Goal: Task Accomplishment & Management: Complete application form

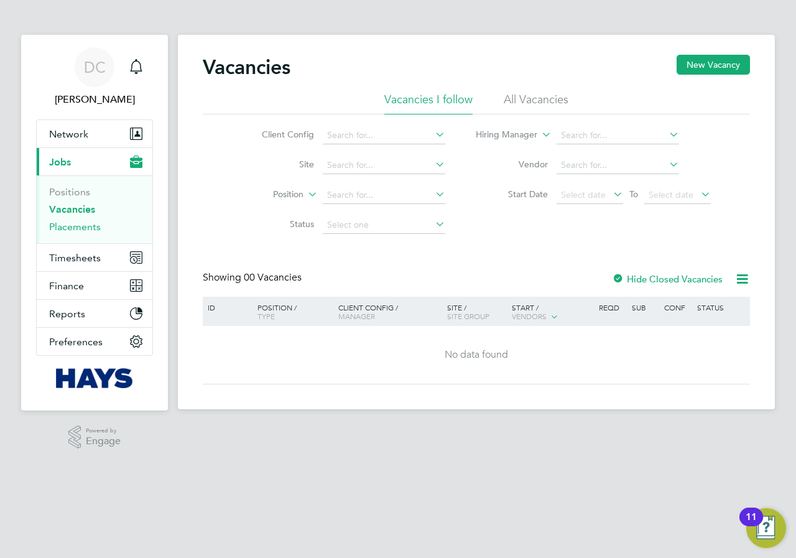
click at [72, 225] on link "Placements" at bounding box center [75, 227] width 52 height 12
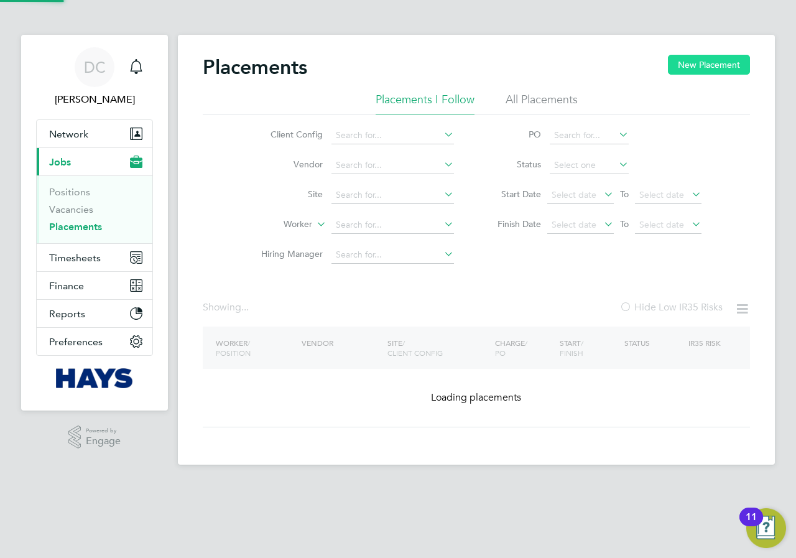
click at [706, 61] on button "New Placement" at bounding box center [709, 65] width 82 height 20
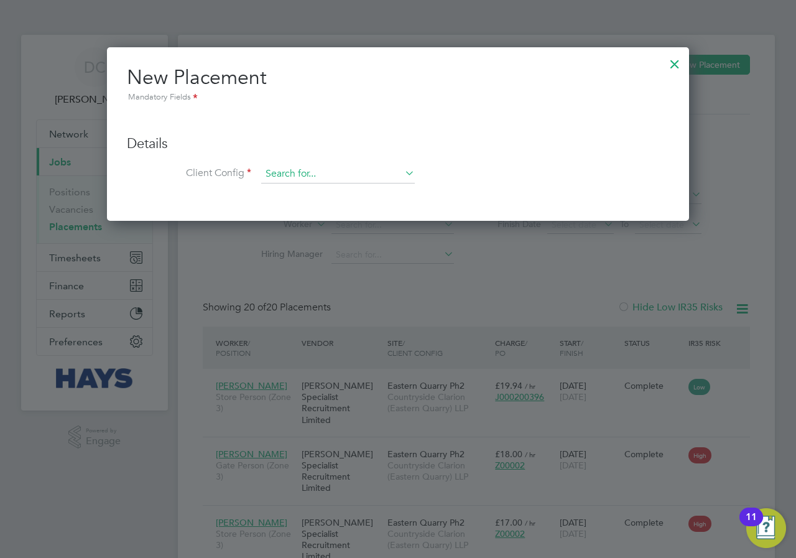
click at [308, 177] on input at bounding box center [338, 174] width 154 height 19
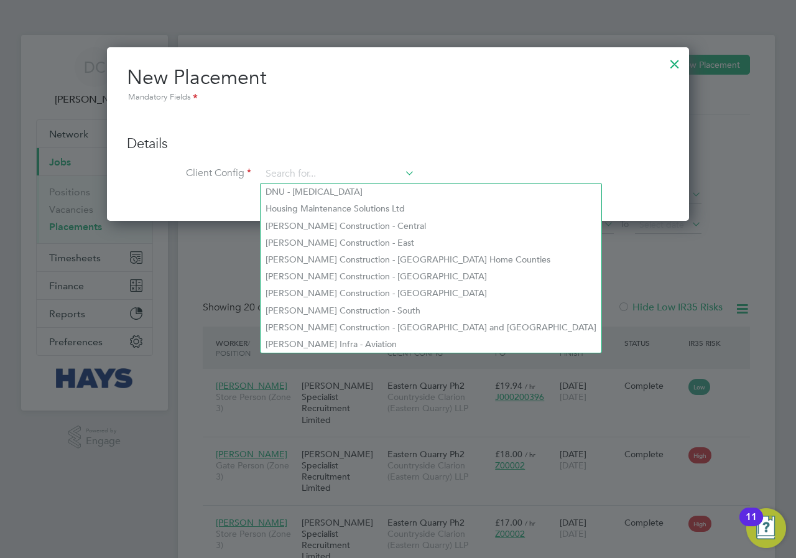
click at [678, 67] on div at bounding box center [674, 61] width 22 height 22
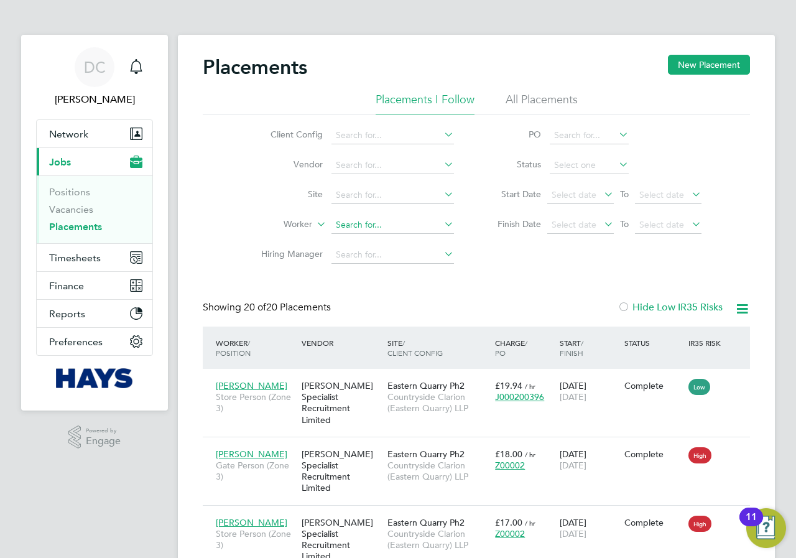
click at [347, 222] on input at bounding box center [392, 224] width 122 height 17
click at [349, 187] on input at bounding box center [392, 195] width 122 height 17
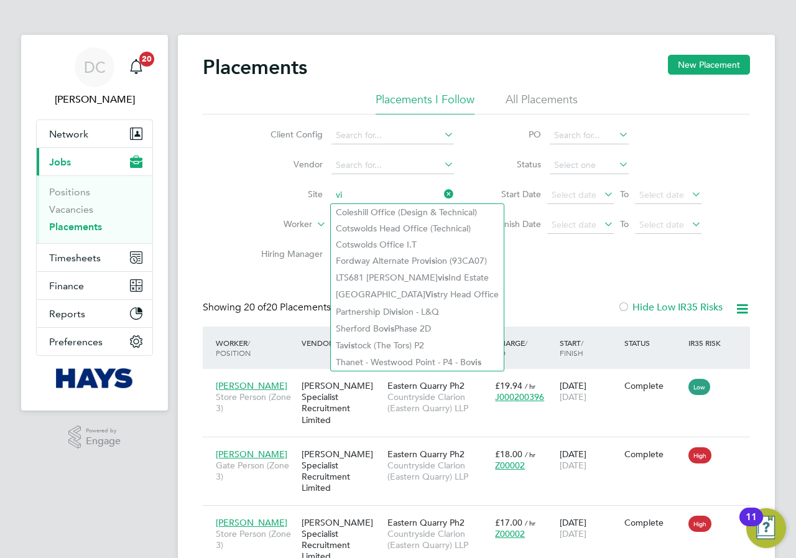
type input "v"
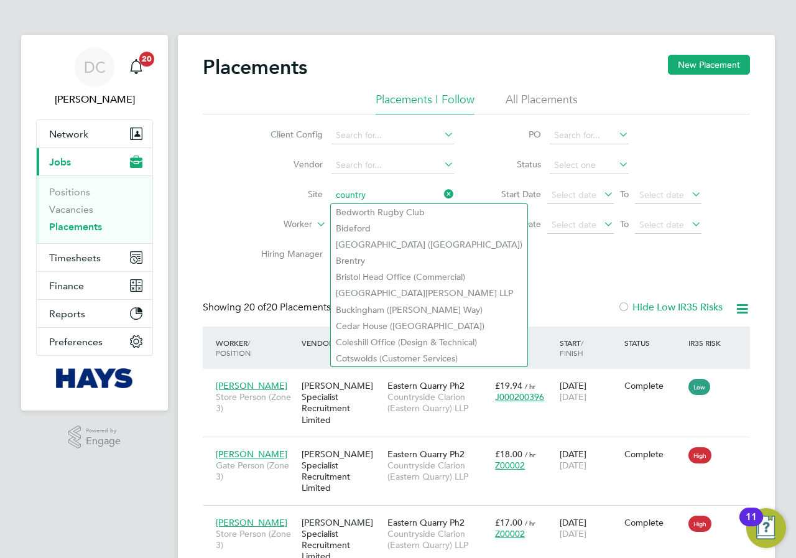
drag, startPoint x: 377, startPoint y: 193, endPoint x: 300, endPoint y: 192, distance: 77.1
click at [300, 192] on li "Site country" at bounding box center [353, 195] width 234 height 30
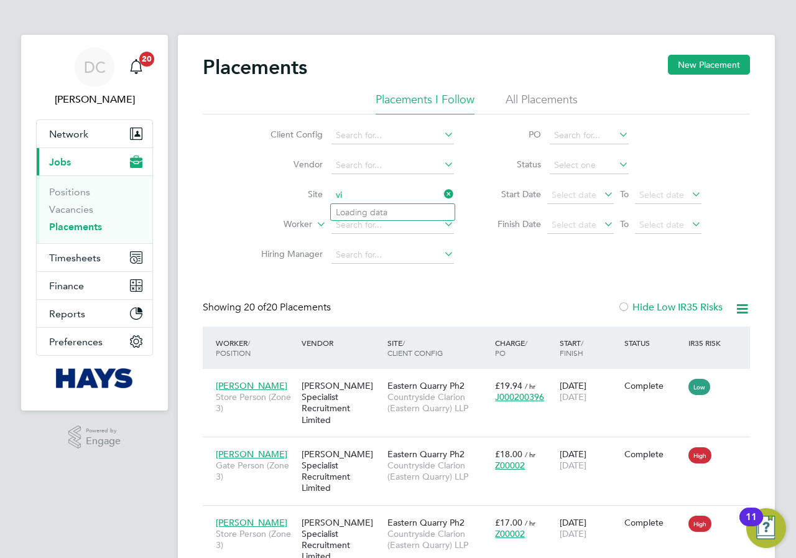
type input "v"
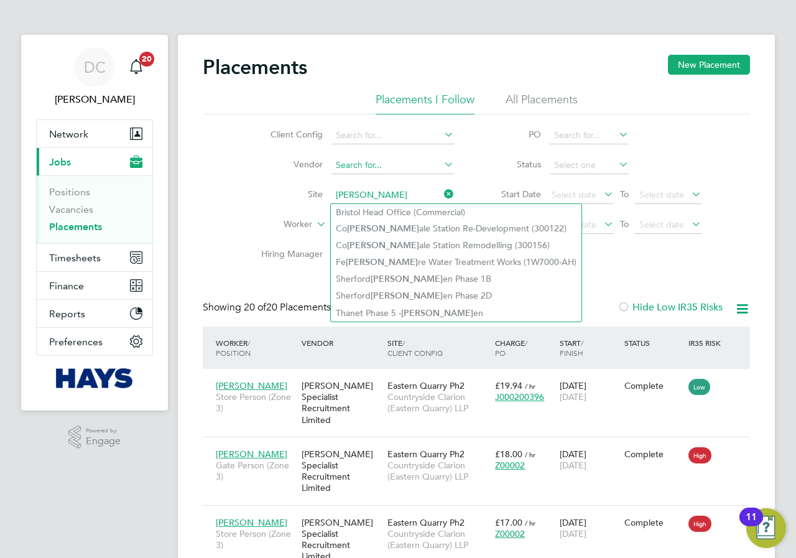
type input "[PERSON_NAME]"
click at [346, 164] on input at bounding box center [392, 165] width 122 height 17
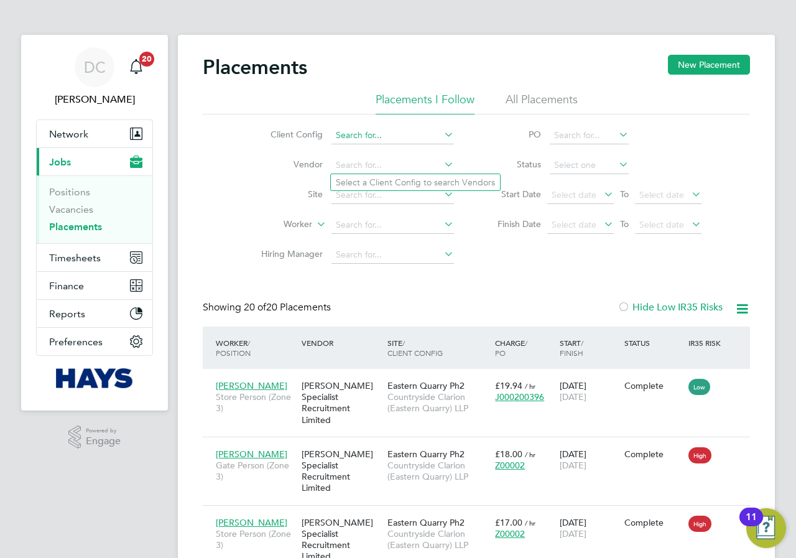
click at [376, 132] on input at bounding box center [392, 135] width 122 height 17
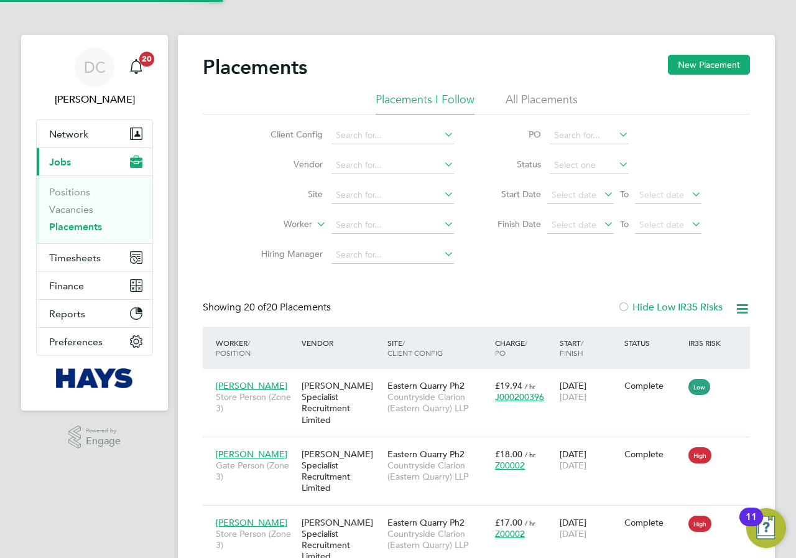
click at [538, 100] on li "All Placements" at bounding box center [542, 103] width 72 height 22
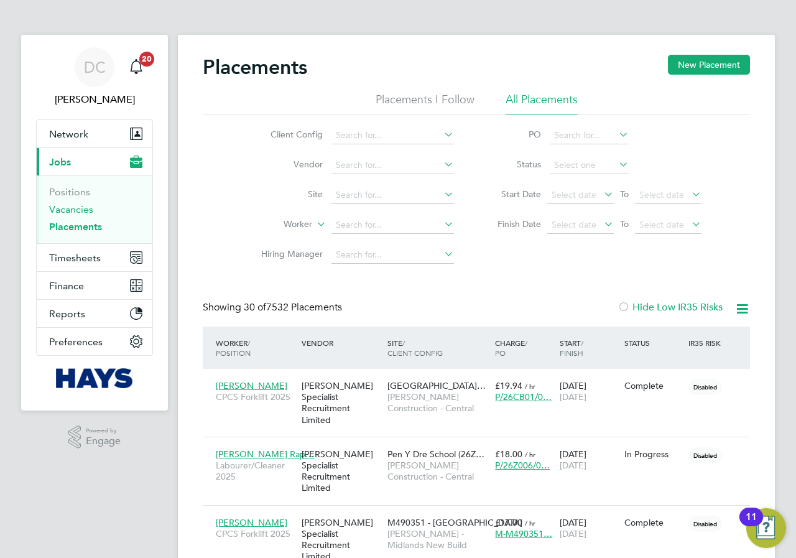
click at [74, 212] on link "Vacancies" at bounding box center [71, 209] width 44 height 12
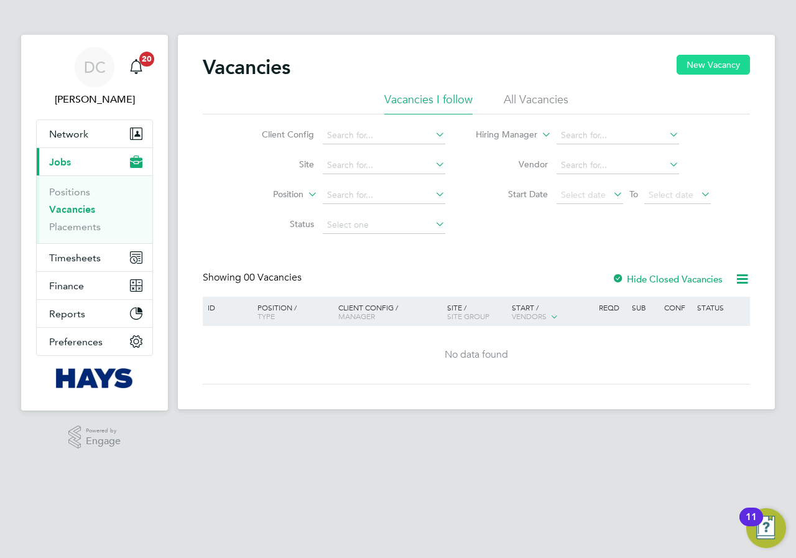
click at [723, 62] on button "New Vacancy" at bounding box center [713, 65] width 73 height 20
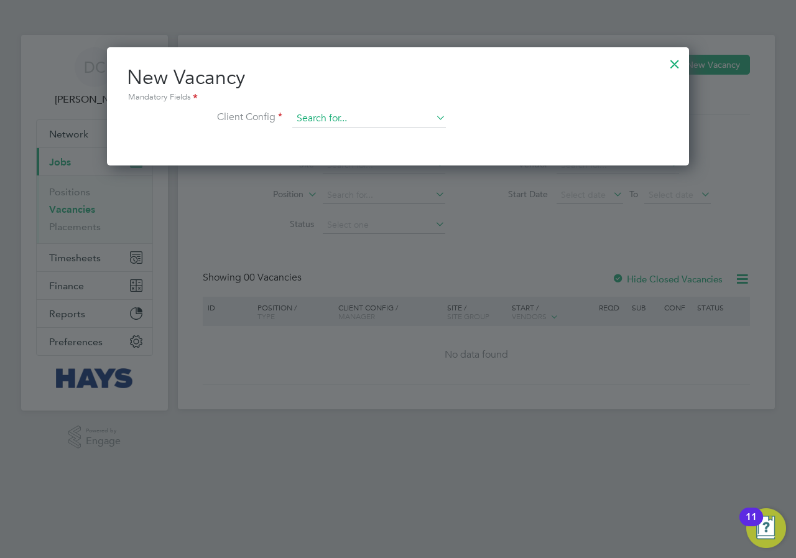
click at [312, 121] on input at bounding box center [369, 118] width 154 height 19
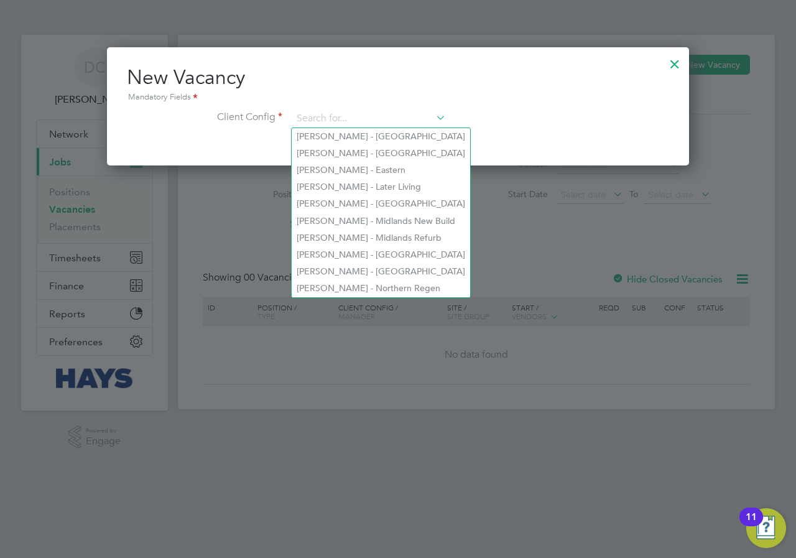
click at [674, 63] on div at bounding box center [674, 61] width 22 height 22
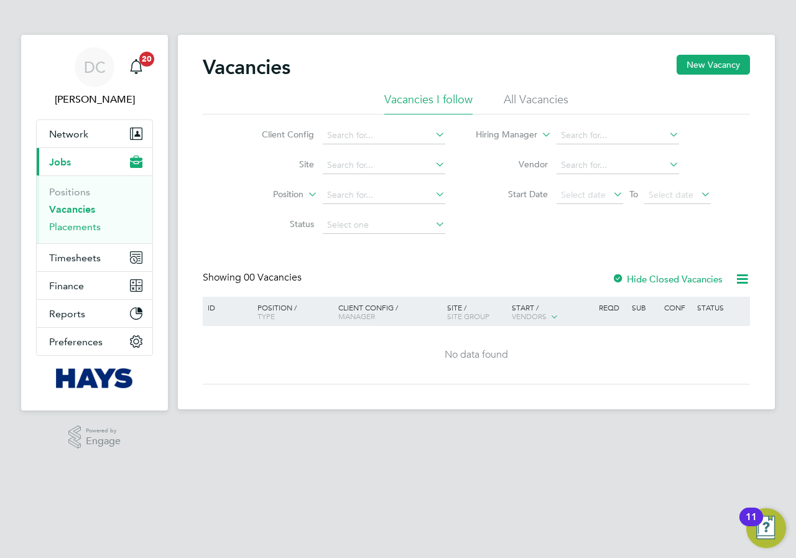
click at [72, 224] on link "Placements" at bounding box center [75, 227] width 52 height 12
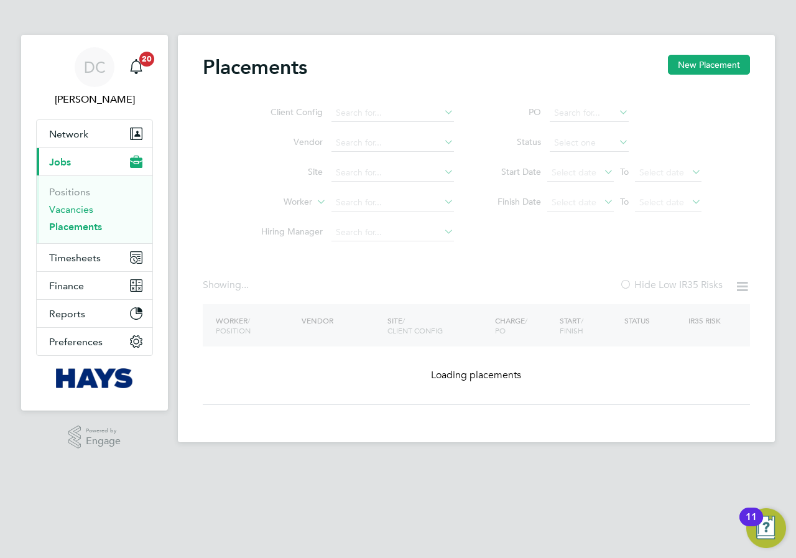
click at [78, 211] on link "Vacancies" at bounding box center [71, 209] width 44 height 12
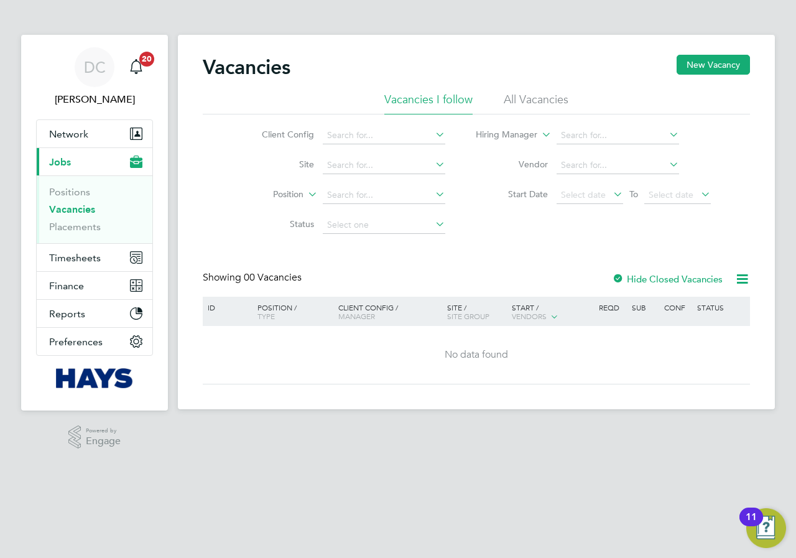
click at [543, 102] on li "All Vacancies" at bounding box center [536, 103] width 65 height 22
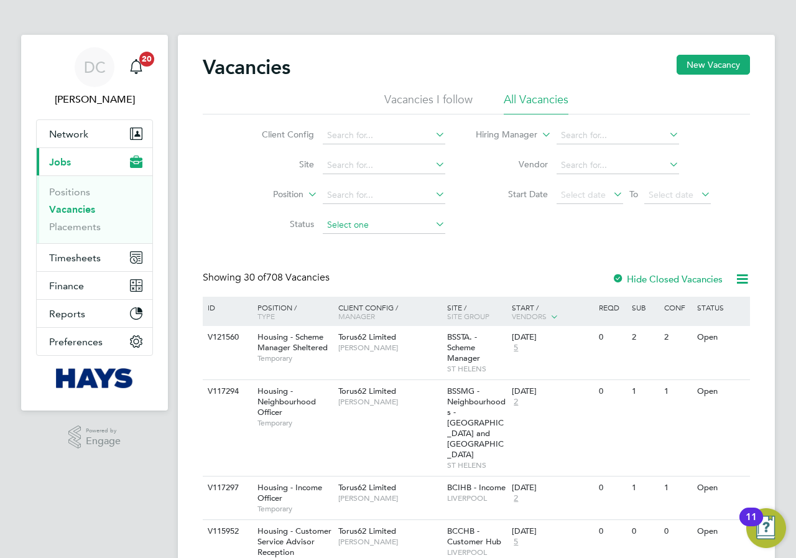
click at [359, 224] on input at bounding box center [384, 224] width 122 height 17
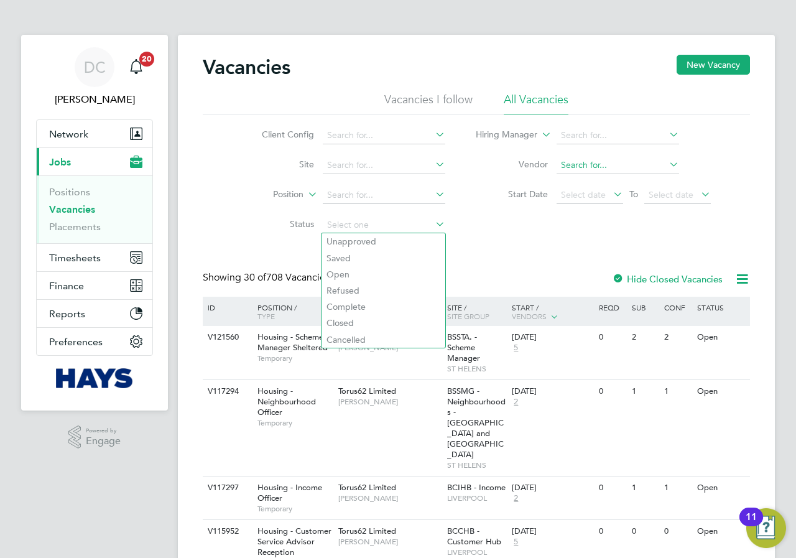
click at [565, 165] on input at bounding box center [618, 165] width 122 height 17
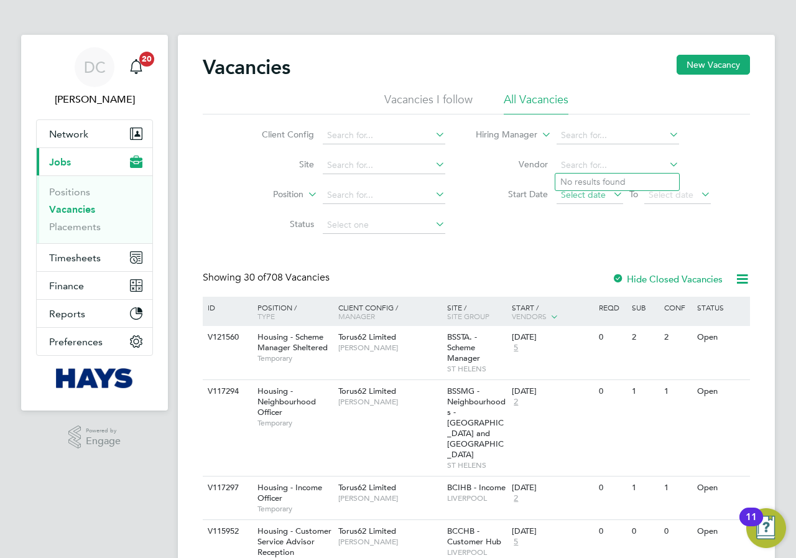
click at [581, 193] on span "Select date" at bounding box center [583, 194] width 45 height 11
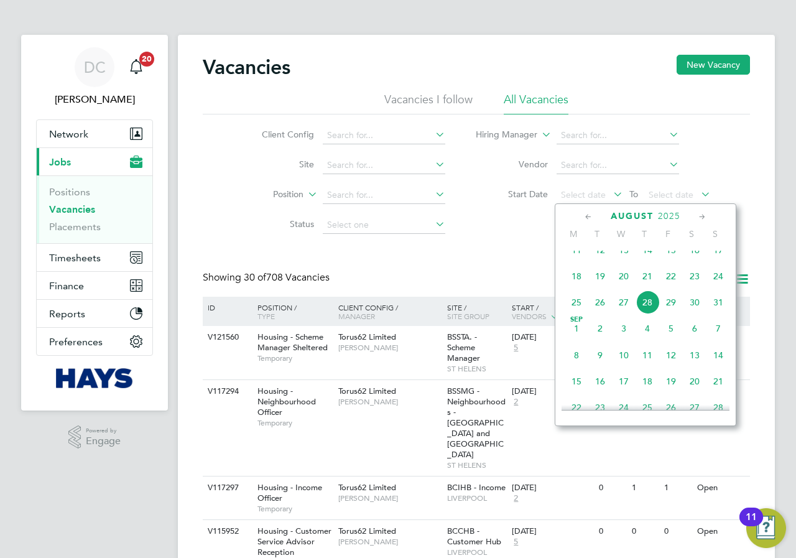
click at [599, 314] on span "26" at bounding box center [600, 302] width 24 height 24
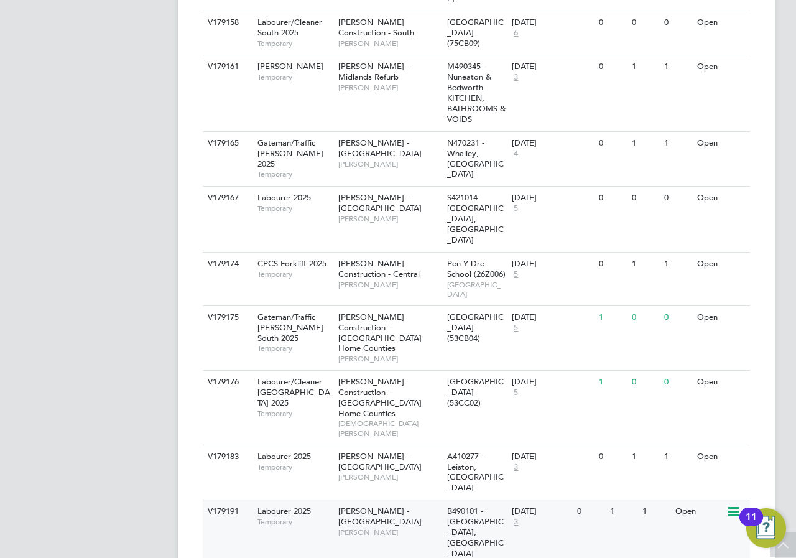
scroll to position [1225, 0]
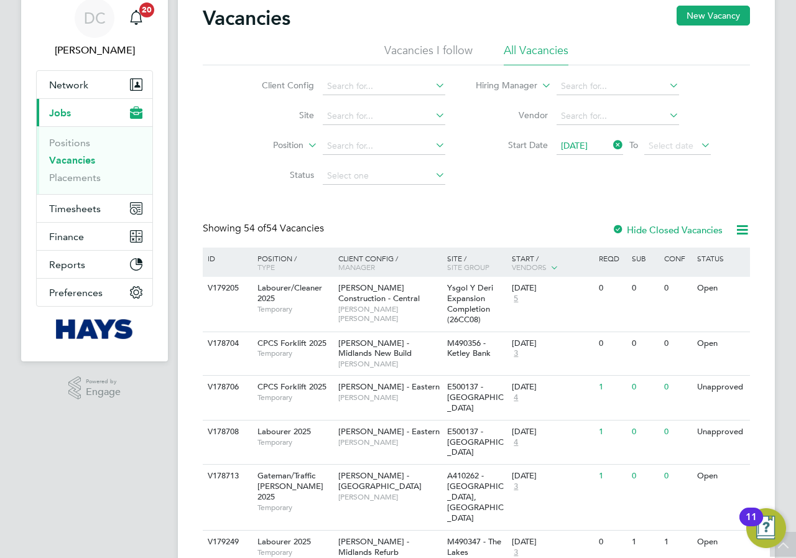
scroll to position [0, 0]
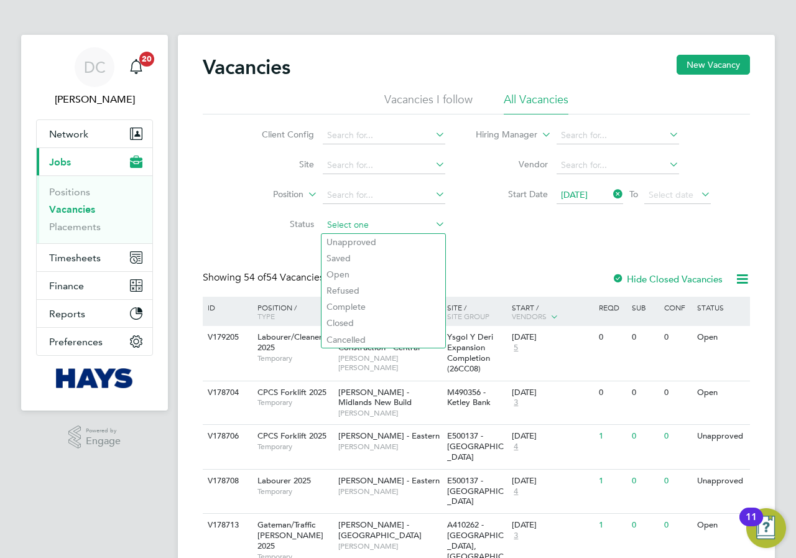
click at [360, 222] on input at bounding box center [384, 224] width 122 height 17
click at [353, 193] on input at bounding box center [384, 195] width 122 height 17
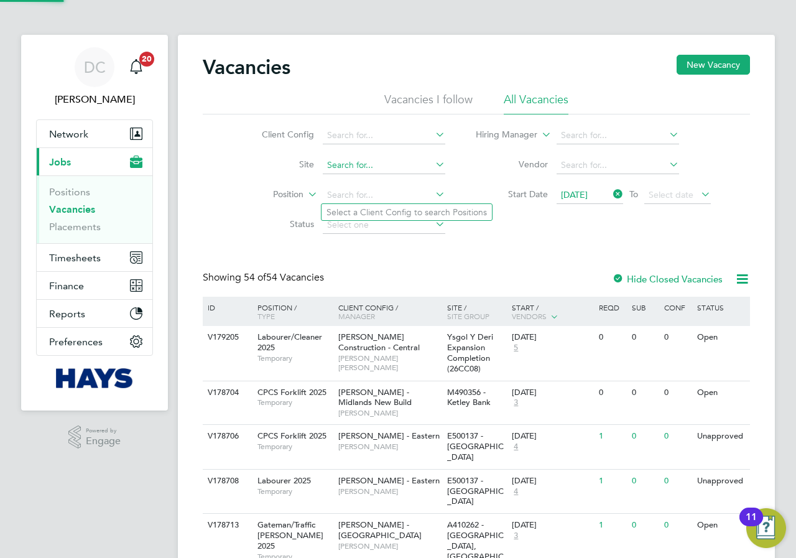
click at [349, 170] on input at bounding box center [384, 165] width 122 height 17
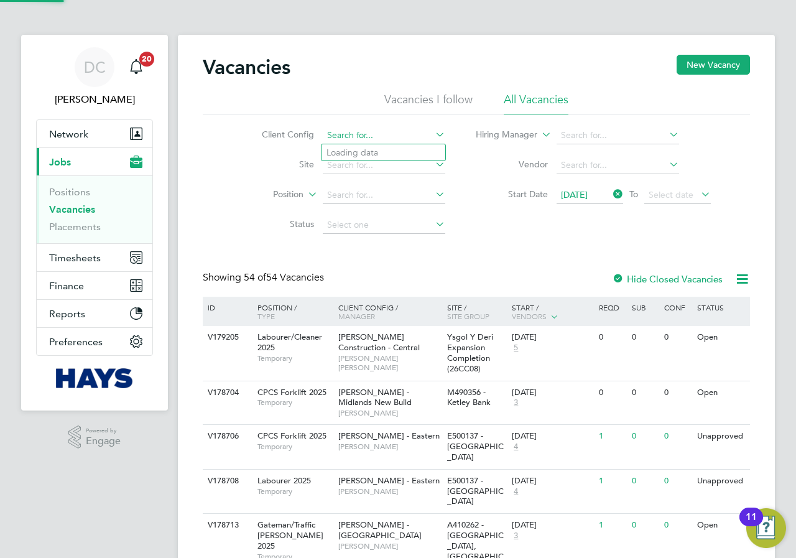
click at [348, 141] on input at bounding box center [384, 135] width 122 height 17
click at [361, 134] on input at bounding box center [384, 135] width 122 height 17
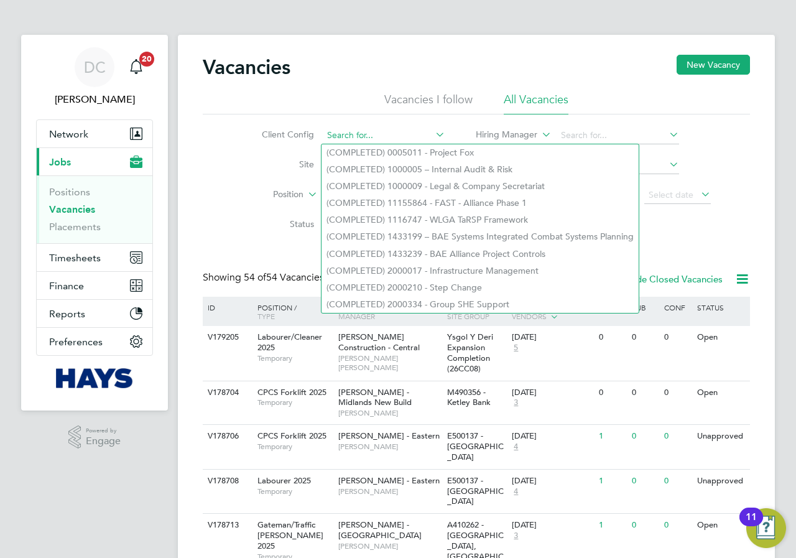
click at [354, 137] on input at bounding box center [384, 135] width 122 height 17
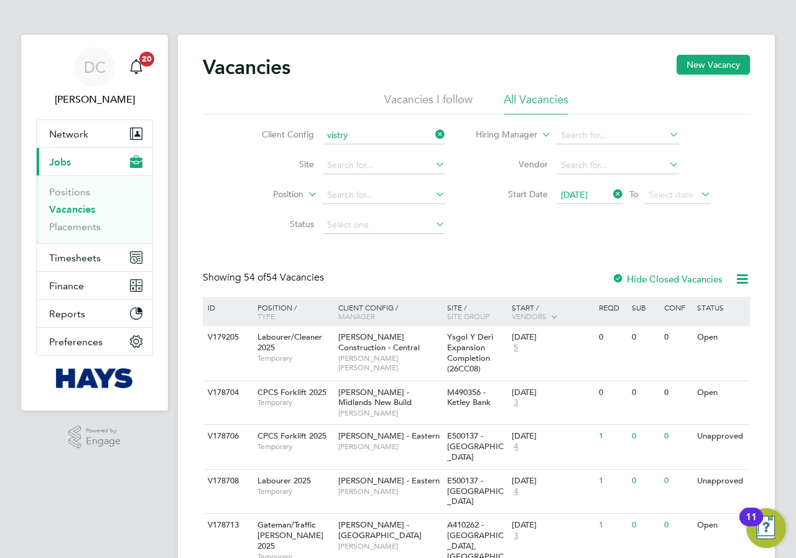
click at [358, 146] on li "Vistry Group plc" at bounding box center [383, 152] width 124 height 17
type input "Vistry Group plc"
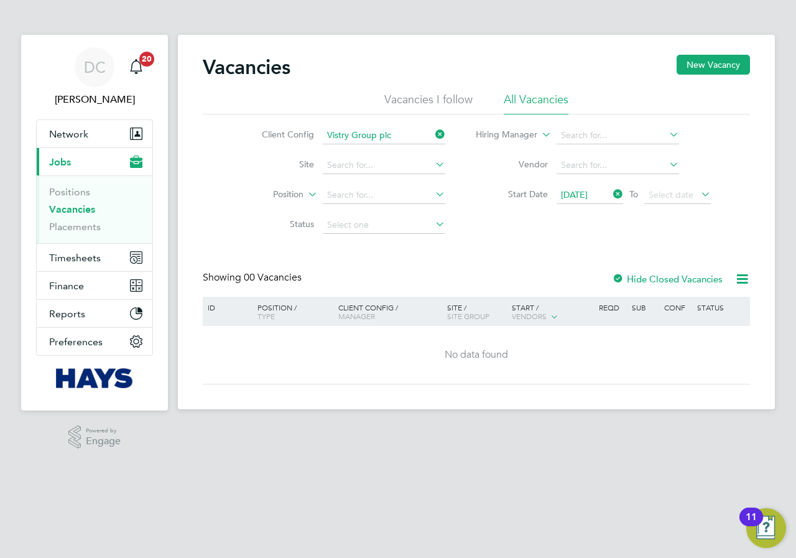
click at [583, 126] on li "Hiring Manager" at bounding box center [594, 136] width 266 height 30
click at [581, 130] on input at bounding box center [618, 135] width 122 height 17
click at [433, 139] on icon at bounding box center [433, 134] width 0 height 17
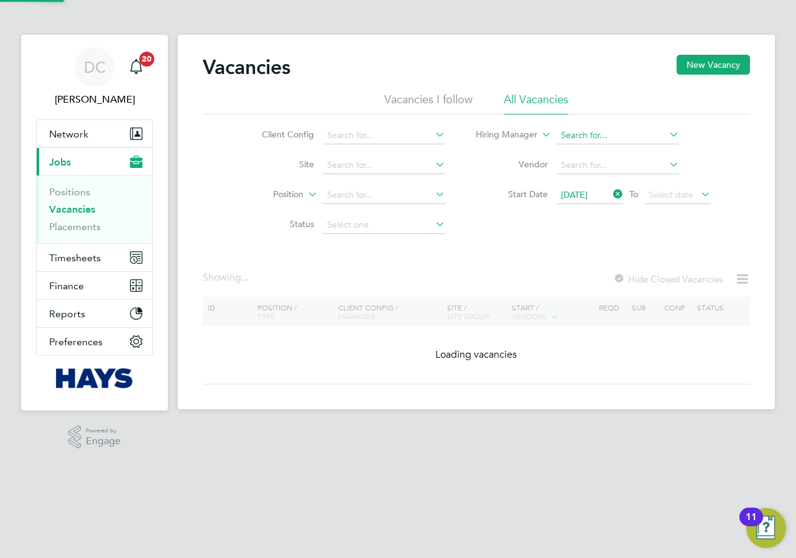
click at [619, 136] on input at bounding box center [618, 135] width 122 height 17
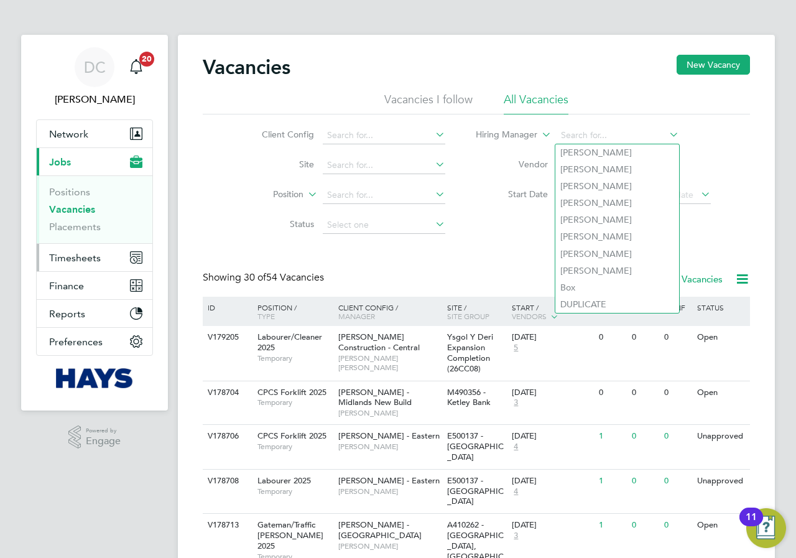
click at [69, 267] on button "Timesheets" at bounding box center [95, 257] width 116 height 27
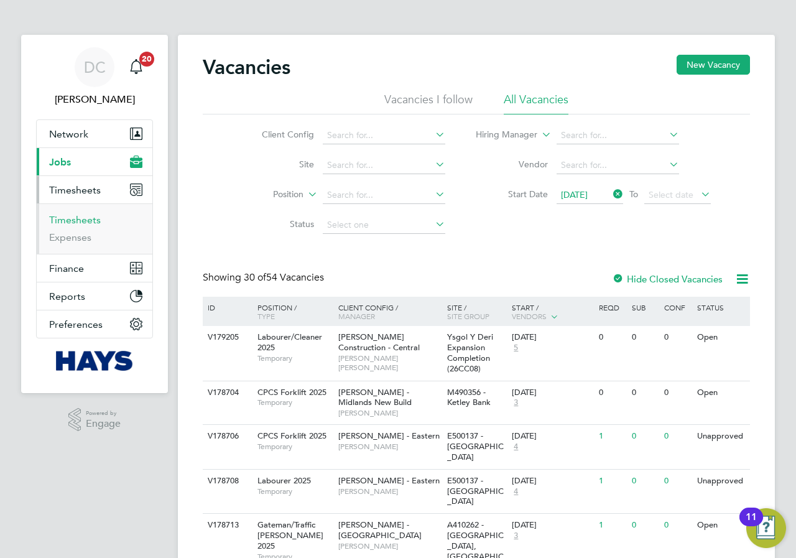
click at [70, 220] on link "Timesheets" at bounding box center [75, 220] width 52 height 12
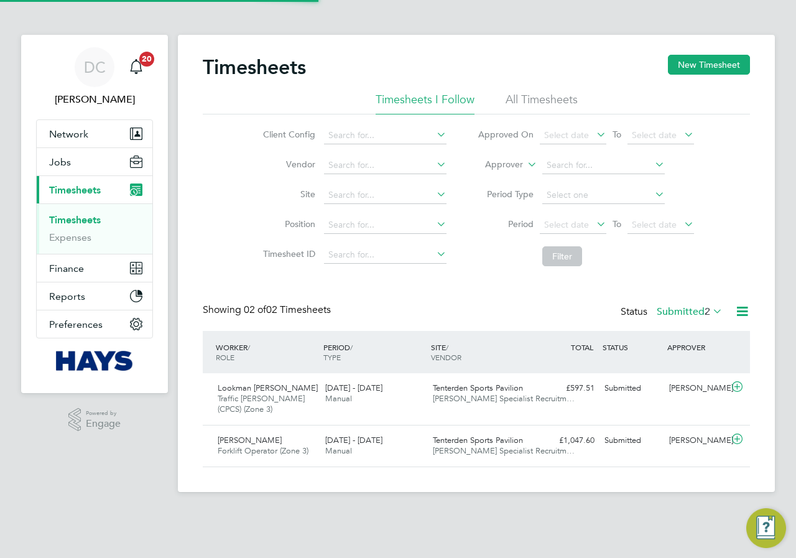
scroll to position [32, 108]
click at [340, 259] on input at bounding box center [385, 254] width 122 height 17
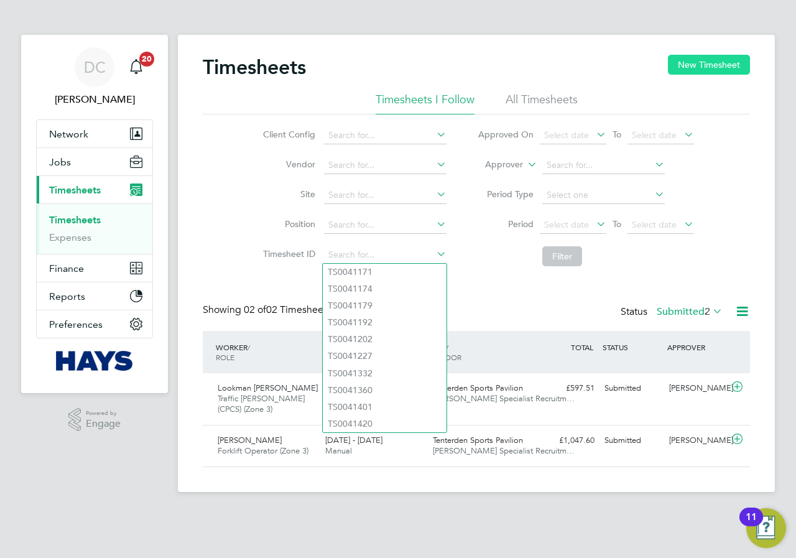
click at [697, 64] on button "New Timesheet" at bounding box center [709, 65] width 82 height 20
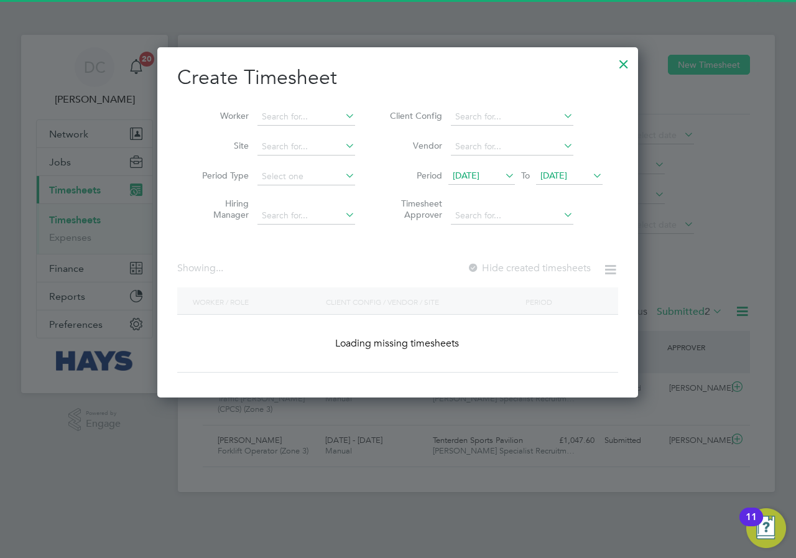
scroll to position [2702, 481]
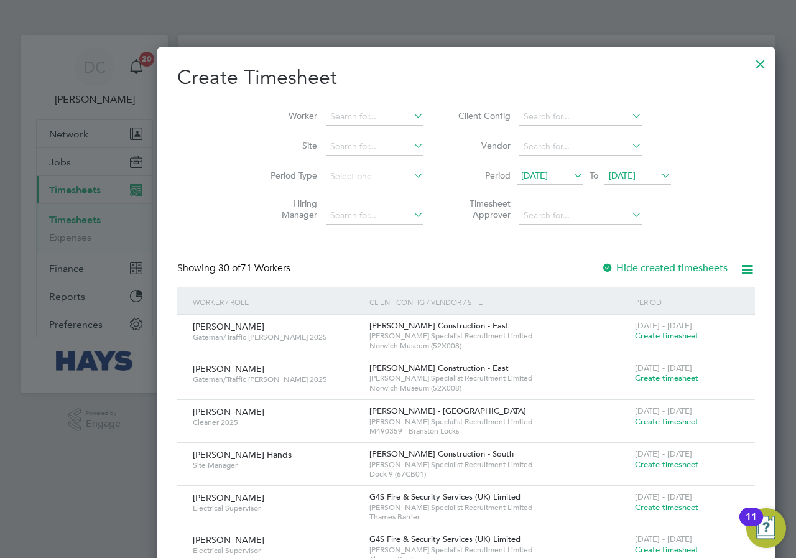
click at [749, 61] on div at bounding box center [760, 61] width 22 height 22
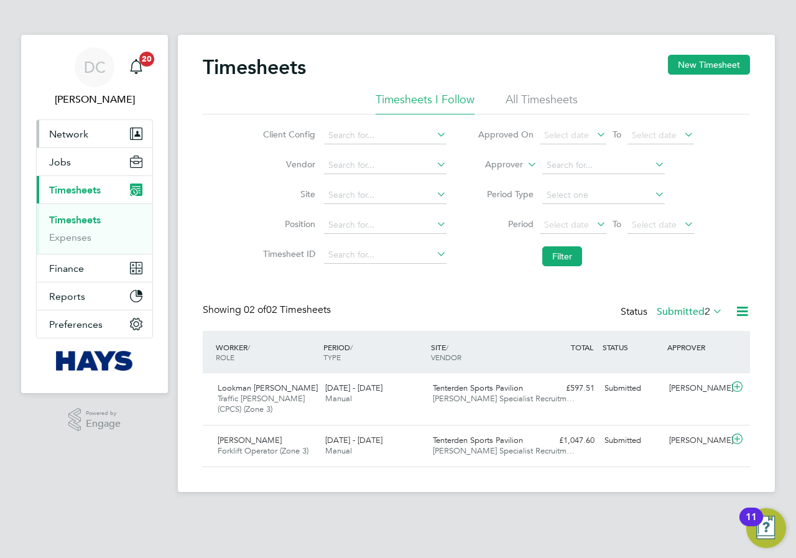
scroll to position [32, 108]
click at [60, 167] on span "Jobs" at bounding box center [60, 162] width 22 height 12
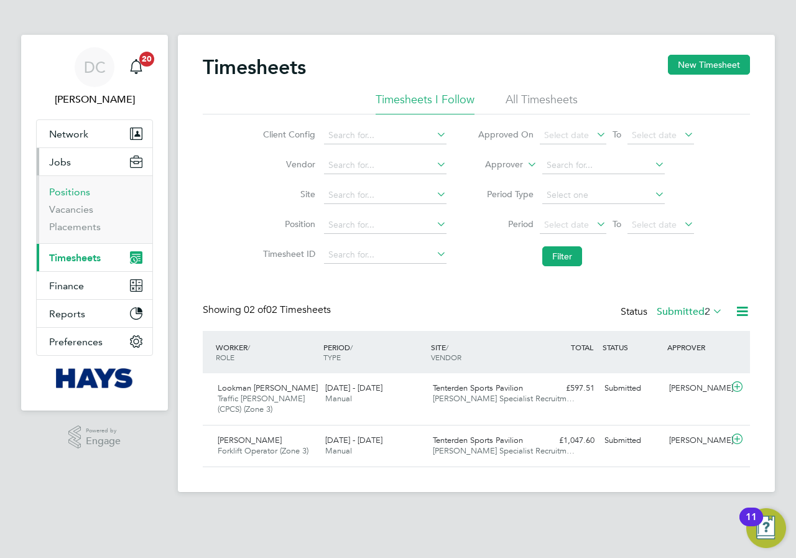
click at [67, 192] on link "Positions" at bounding box center [69, 192] width 41 height 12
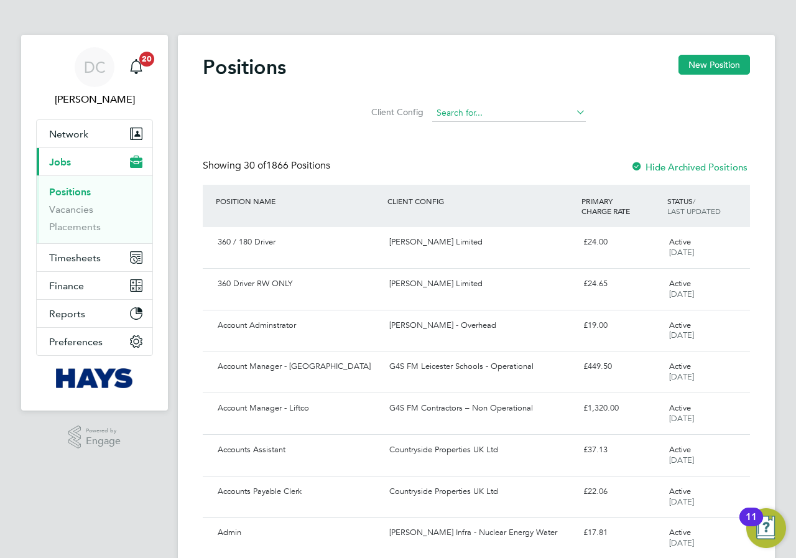
click at [479, 117] on input at bounding box center [509, 112] width 154 height 17
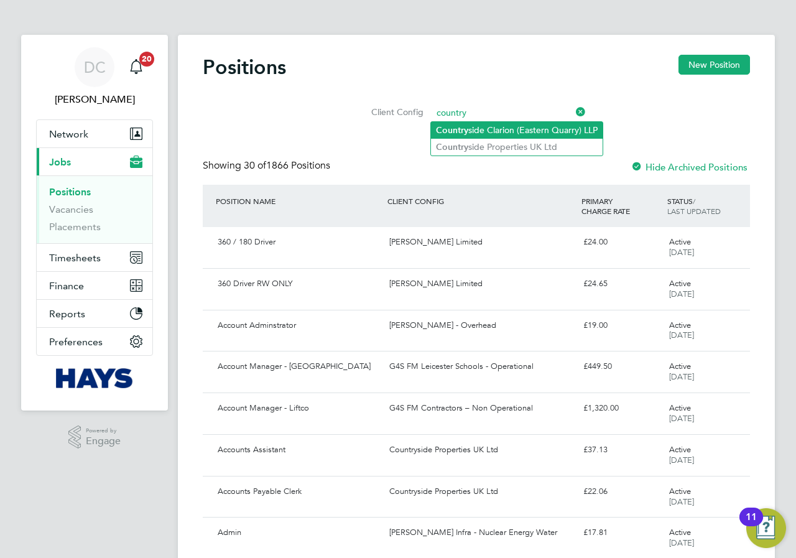
click at [534, 132] on li "Country side Clarion (Eastern Quarry) LLP" at bounding box center [517, 130] width 172 height 17
type input "Countryside Clarion (Eastern Quarry) LLP"
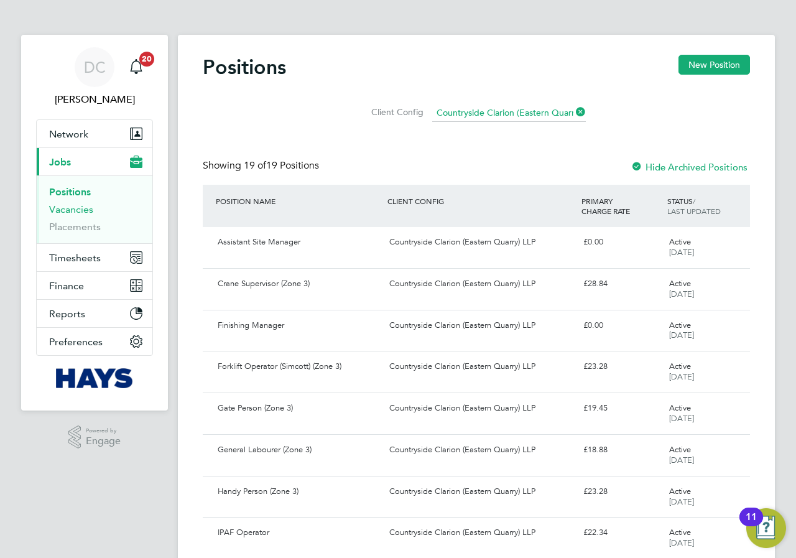
click at [76, 210] on link "Vacancies" at bounding box center [71, 209] width 44 height 12
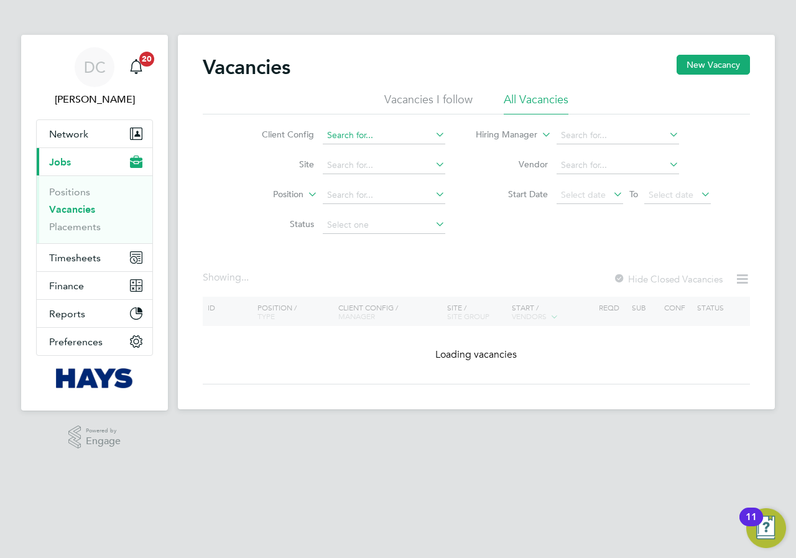
click at [347, 137] on input at bounding box center [384, 135] width 122 height 17
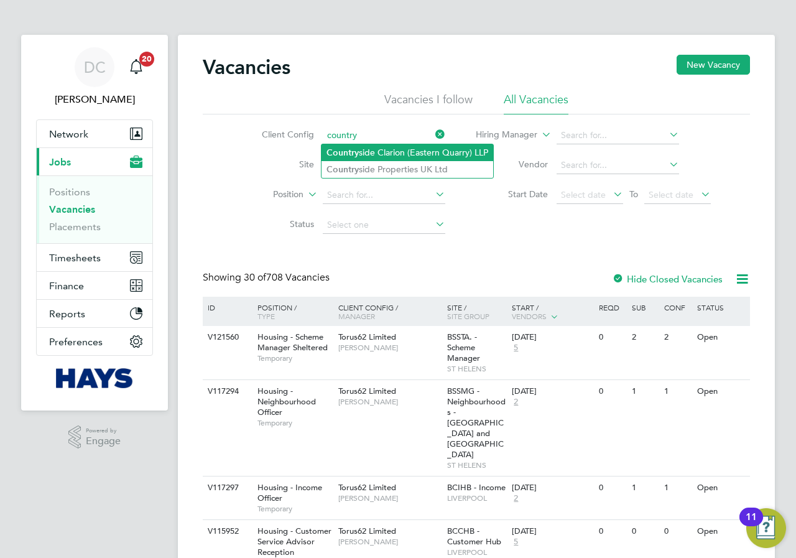
click at [400, 151] on li "Country side Clarion (Eastern Quarry) LLP" at bounding box center [407, 152] width 172 height 17
type input "Countryside Clarion (Eastern Quarry) LLP"
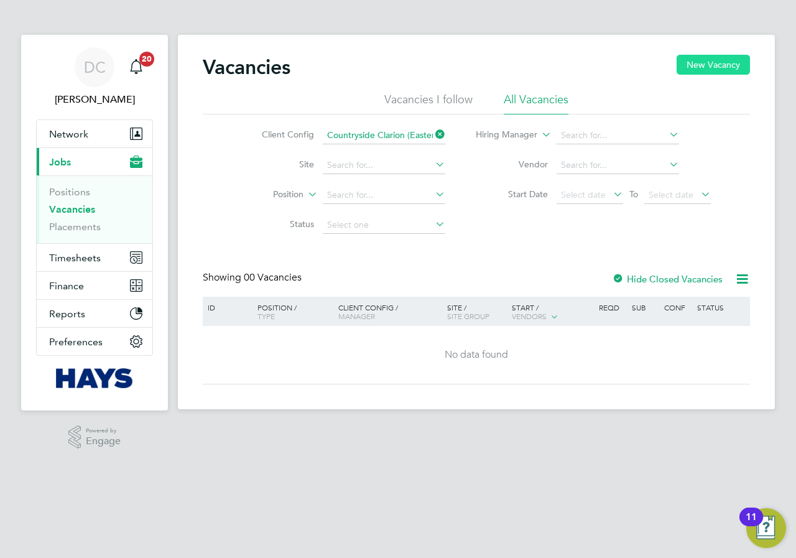
click at [708, 71] on button "New Vacancy" at bounding box center [713, 65] width 73 height 20
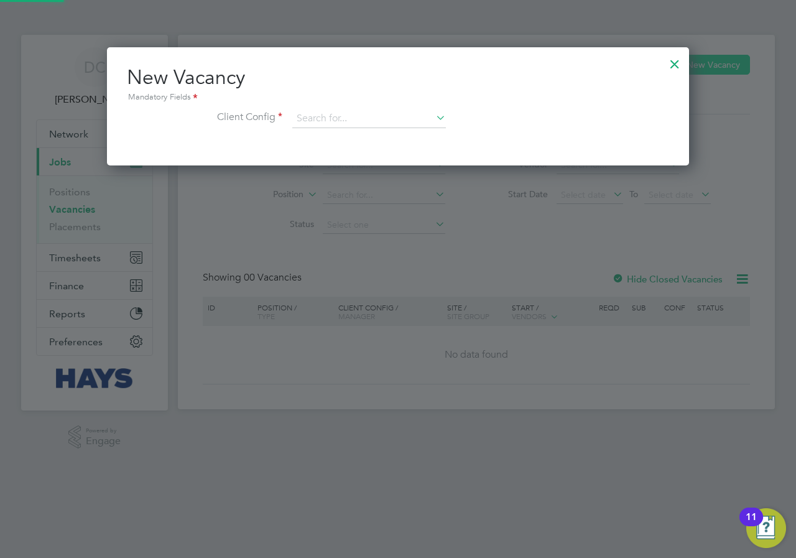
scroll to position [118, 583]
click at [295, 119] on input at bounding box center [369, 118] width 154 height 19
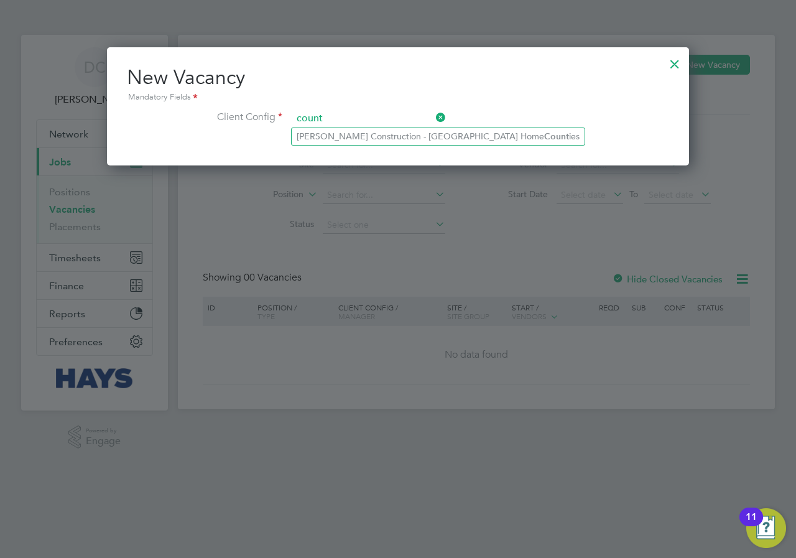
type input "count"
click at [680, 63] on div at bounding box center [674, 61] width 22 height 22
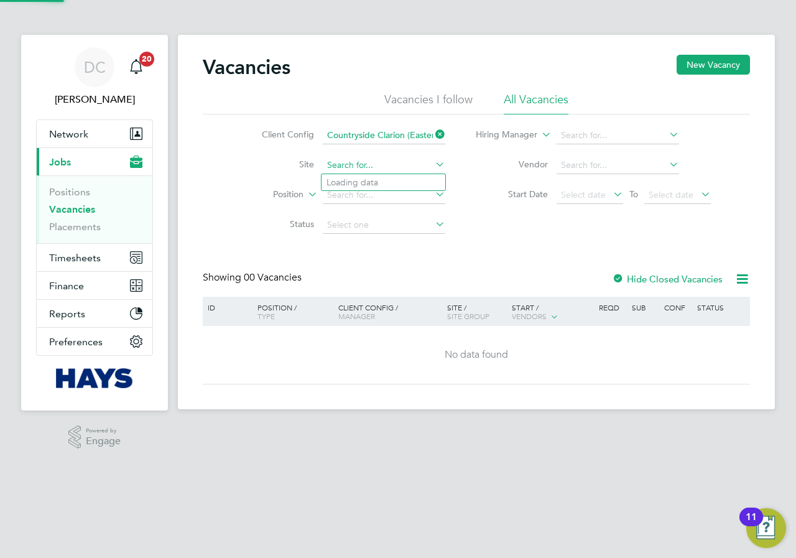
click at [370, 165] on input at bounding box center [384, 165] width 122 height 17
click at [601, 155] on li "Vendor" at bounding box center [594, 165] width 266 height 30
click at [640, 280] on label "Hide Closed Vacancies" at bounding box center [667, 279] width 111 height 12
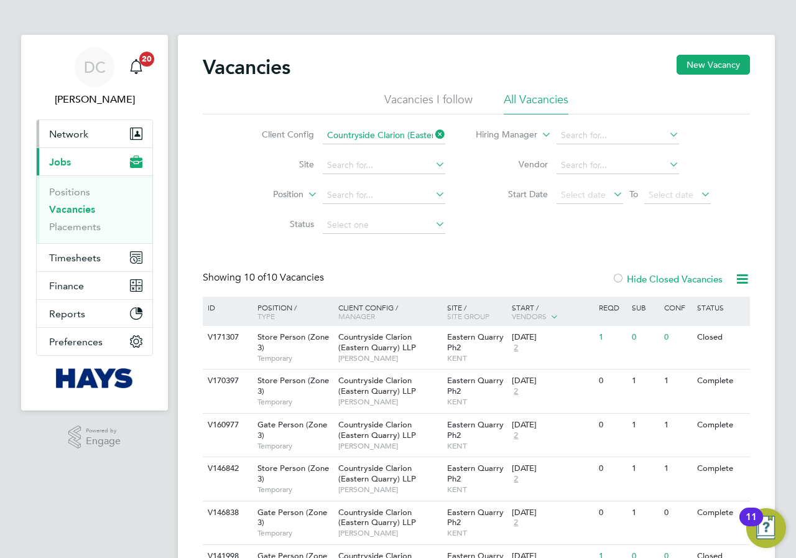
click at [81, 135] on span "Network" at bounding box center [68, 134] width 39 height 12
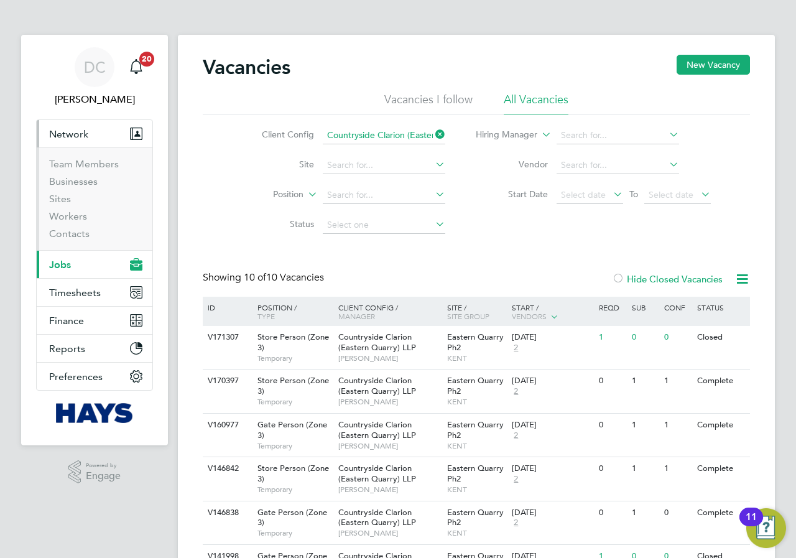
click at [55, 268] on span "Jobs" at bounding box center [60, 265] width 22 height 12
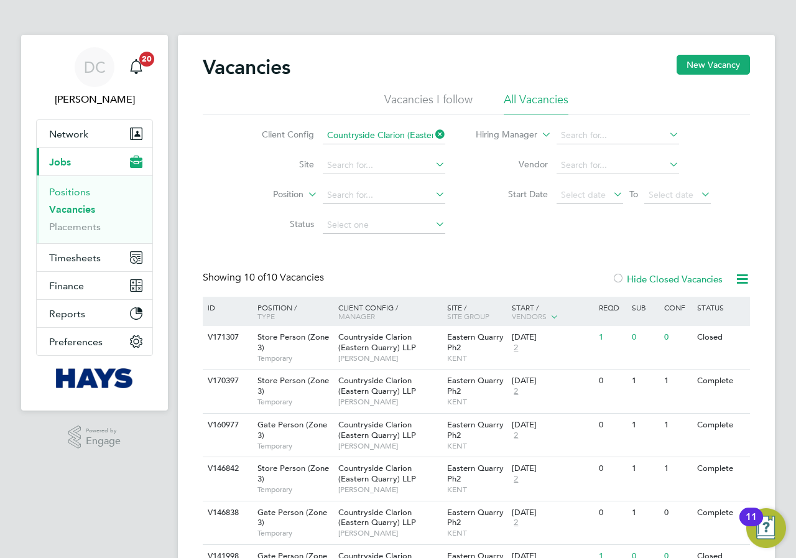
click at [63, 188] on link "Positions" at bounding box center [69, 192] width 41 height 12
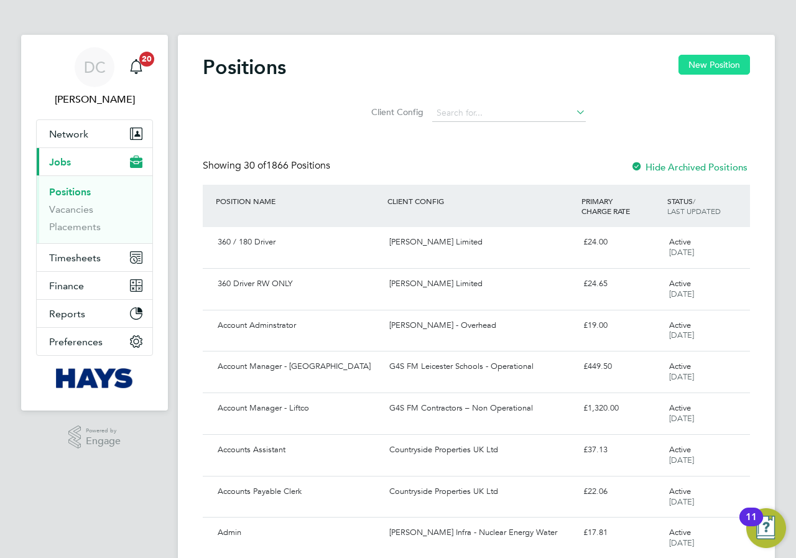
click at [690, 65] on button "New Position" at bounding box center [714, 65] width 72 height 20
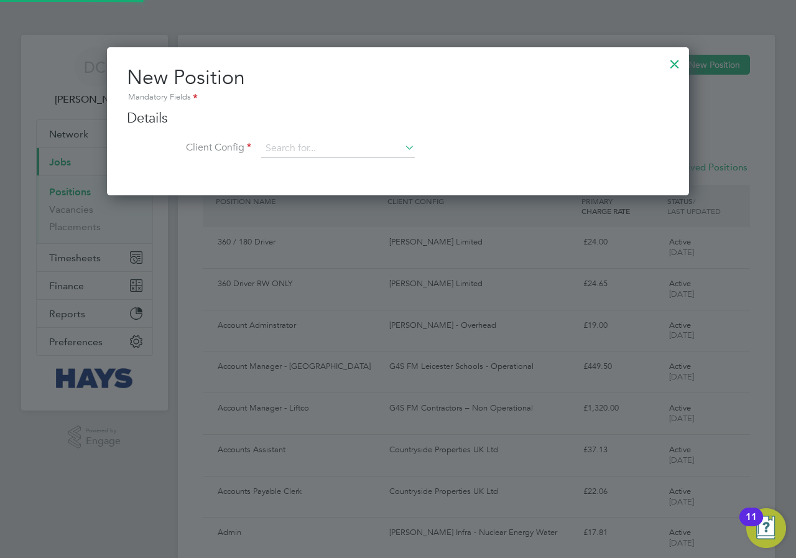
scroll to position [149, 583]
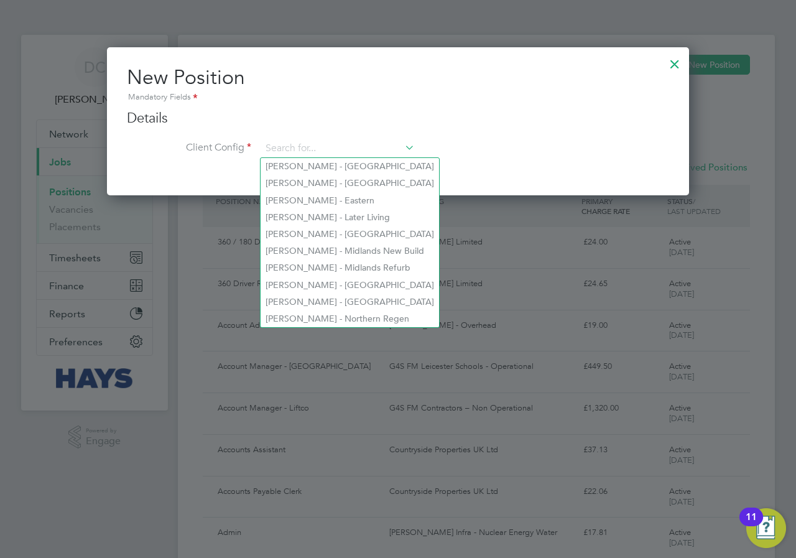
click at [676, 60] on div at bounding box center [674, 61] width 22 height 22
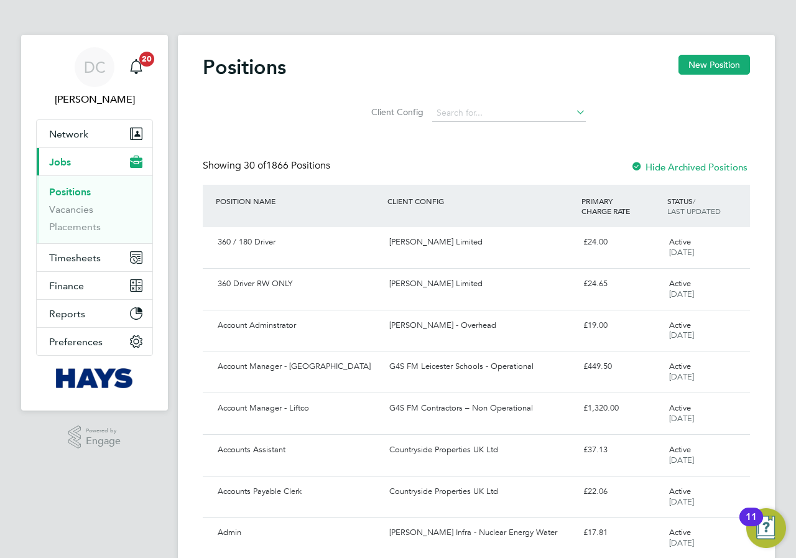
click at [65, 164] on span "Jobs" at bounding box center [60, 162] width 22 height 12
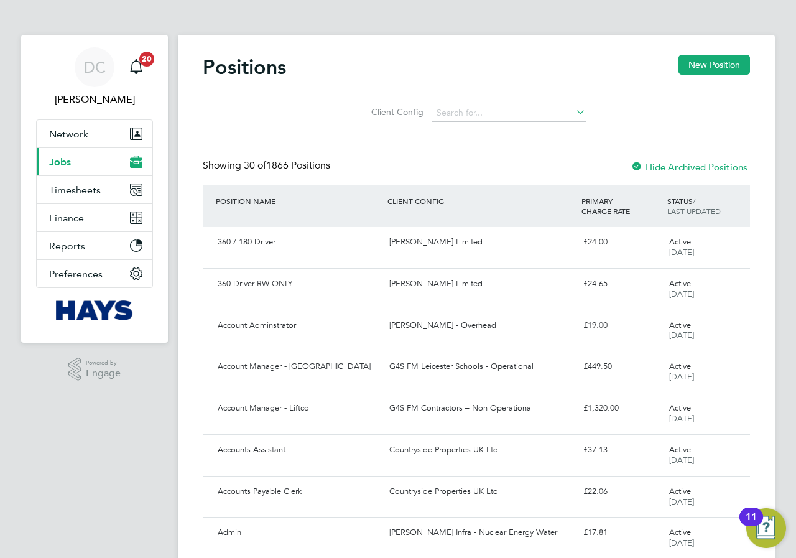
click at [67, 151] on button "Current page: Jobs" at bounding box center [95, 161] width 116 height 27
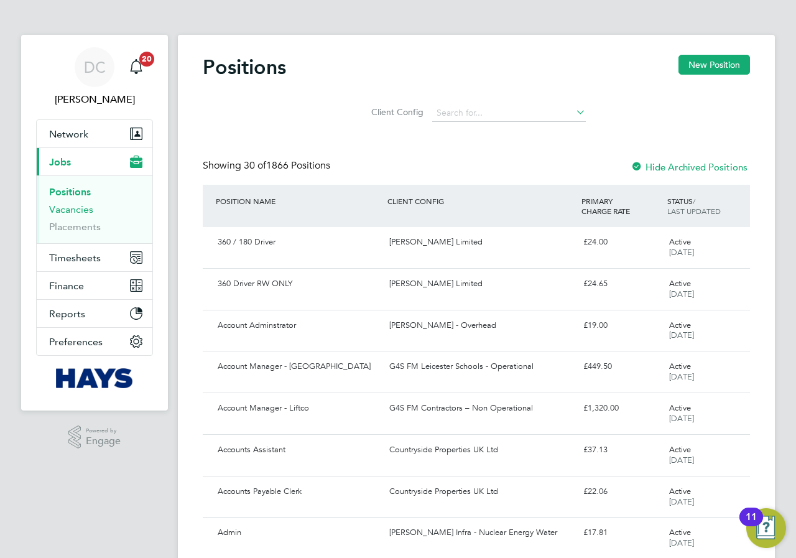
click at [58, 205] on link "Vacancies" at bounding box center [71, 209] width 44 height 12
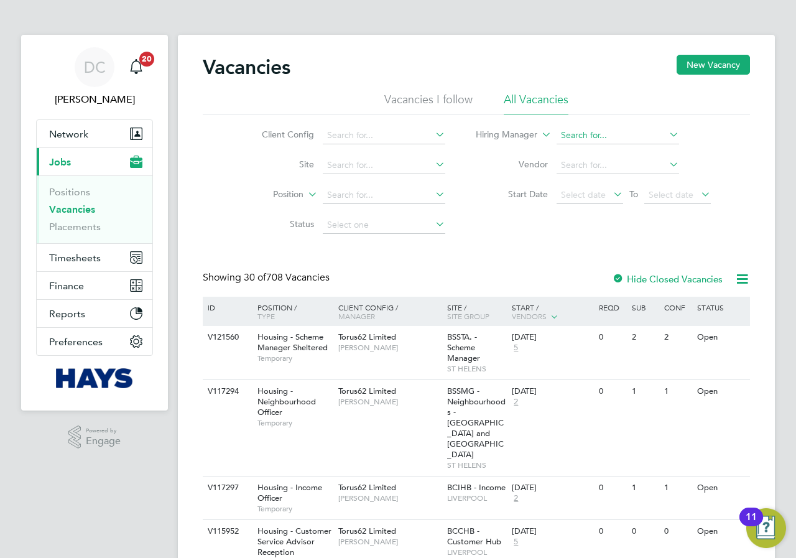
click at [621, 137] on input at bounding box center [618, 135] width 122 height 17
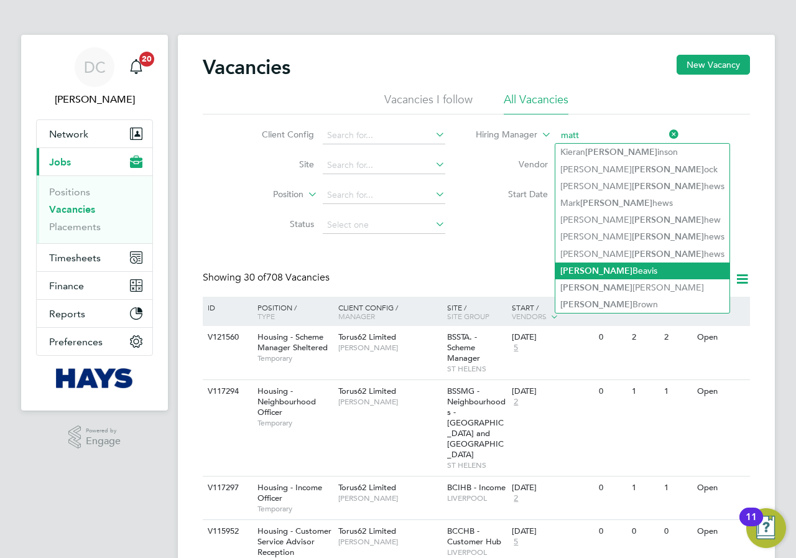
click at [593, 267] on li "[PERSON_NAME]" at bounding box center [642, 270] width 174 height 17
type input "[PERSON_NAME]"
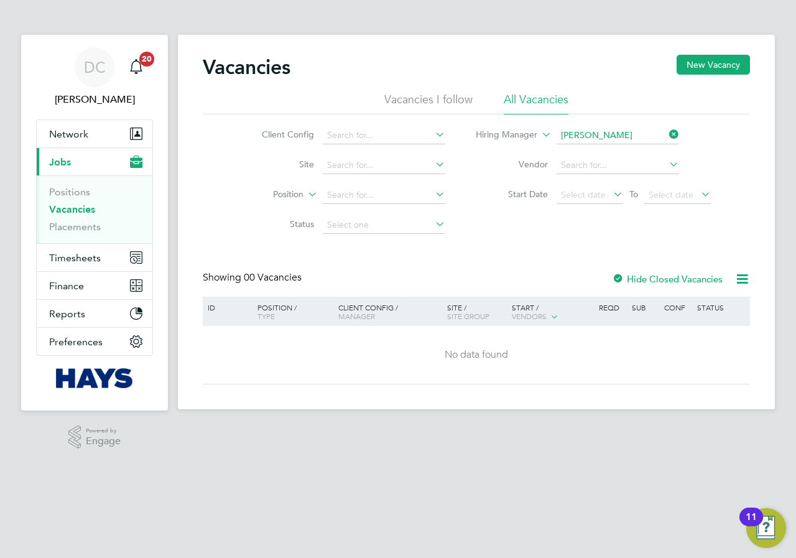
click at [643, 270] on div "Vacancies New Vacancy Vacancies I follow All Vacancies Client Config Site Posit…" at bounding box center [476, 220] width 547 height 330
click at [643, 281] on label "Hide Closed Vacancies" at bounding box center [667, 279] width 111 height 12
click at [624, 135] on input at bounding box center [618, 135] width 122 height 17
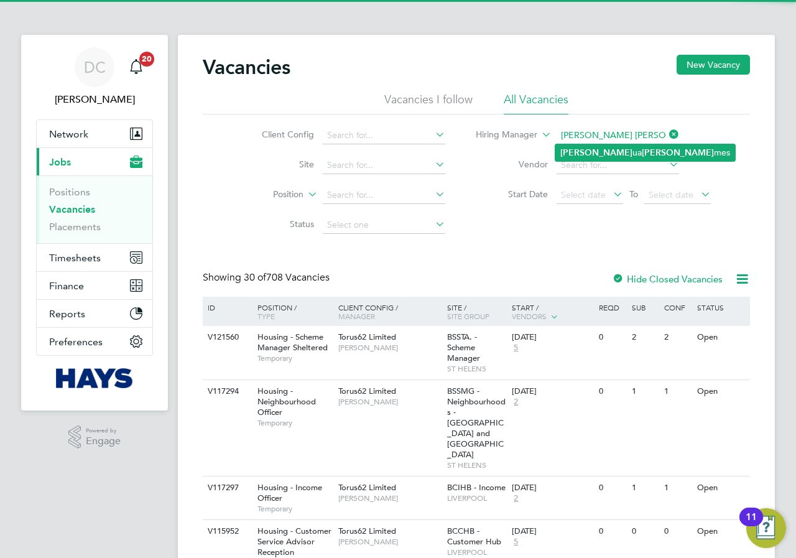
click at [611, 151] on li "[PERSON_NAME] ua Ja mes" at bounding box center [645, 152] width 180 height 17
type input "[PERSON_NAME]"
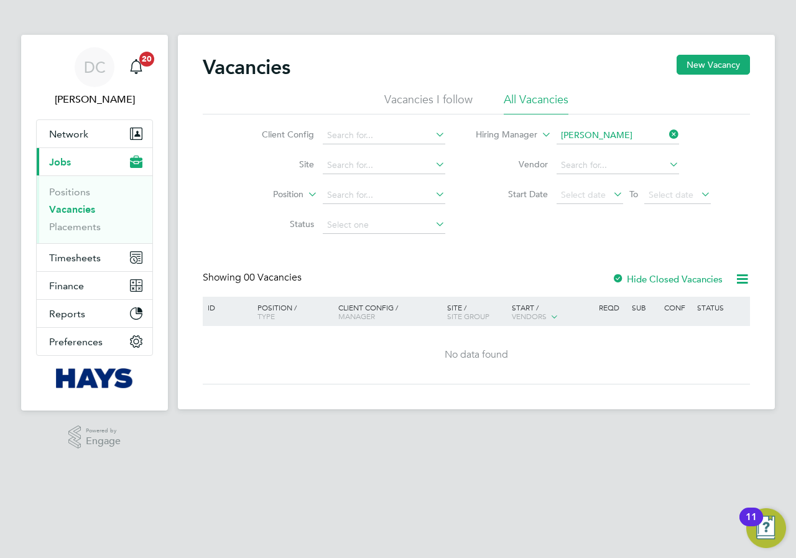
click at [667, 269] on div "Vacancies New Vacancy Vacancies I follow All Vacancies Client Config Site Posit…" at bounding box center [476, 220] width 547 height 330
click at [659, 275] on label "Hide Closed Vacancies" at bounding box center [667, 279] width 111 height 12
click at [86, 228] on link "Placements" at bounding box center [75, 227] width 52 height 12
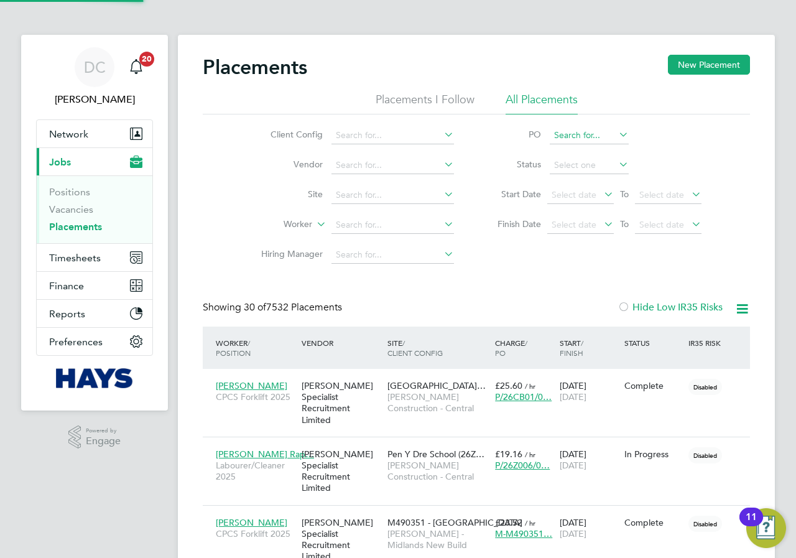
click at [573, 135] on input at bounding box center [589, 135] width 79 height 17
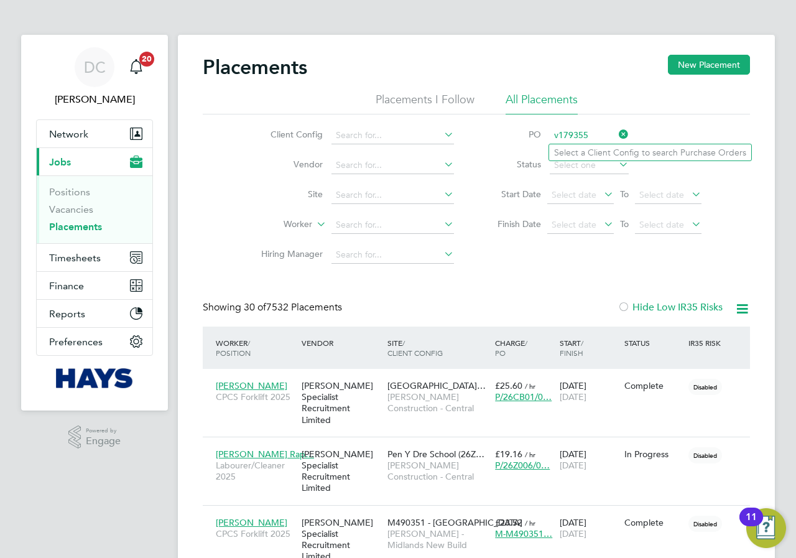
drag, startPoint x: 598, startPoint y: 135, endPoint x: 550, endPoint y: 133, distance: 47.9
click at [550, 133] on input "v179355" at bounding box center [589, 135] width 79 height 17
click at [599, 141] on input "v179355" at bounding box center [589, 135] width 79 height 17
type input "v179355"
click at [361, 257] on input at bounding box center [392, 254] width 122 height 17
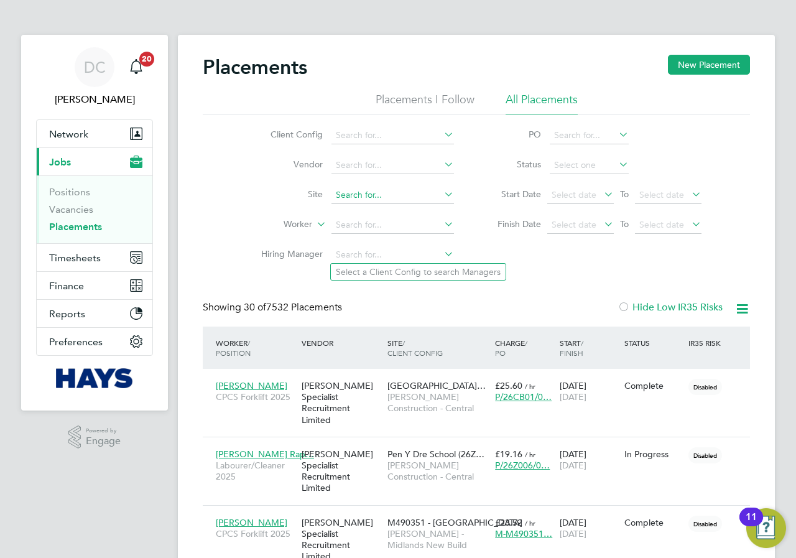
click at [345, 189] on input at bounding box center [392, 195] width 122 height 17
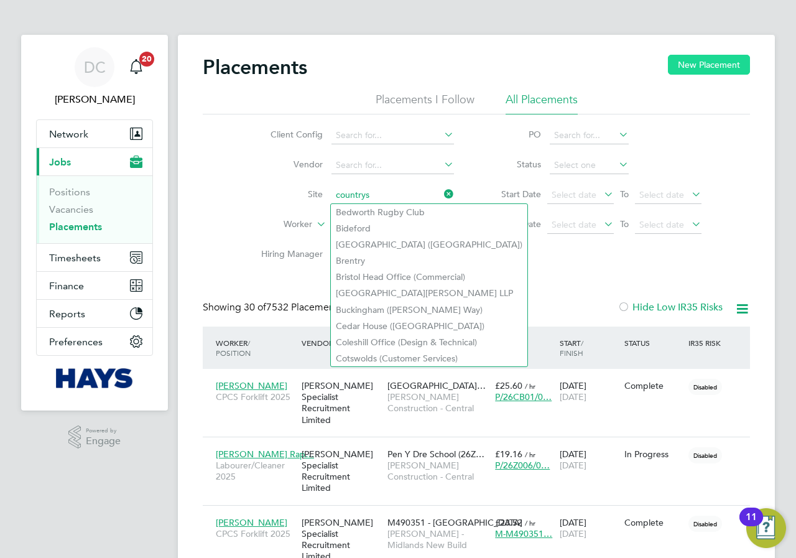
type input "countrys"
click at [703, 68] on button "New Placement" at bounding box center [709, 65] width 82 height 20
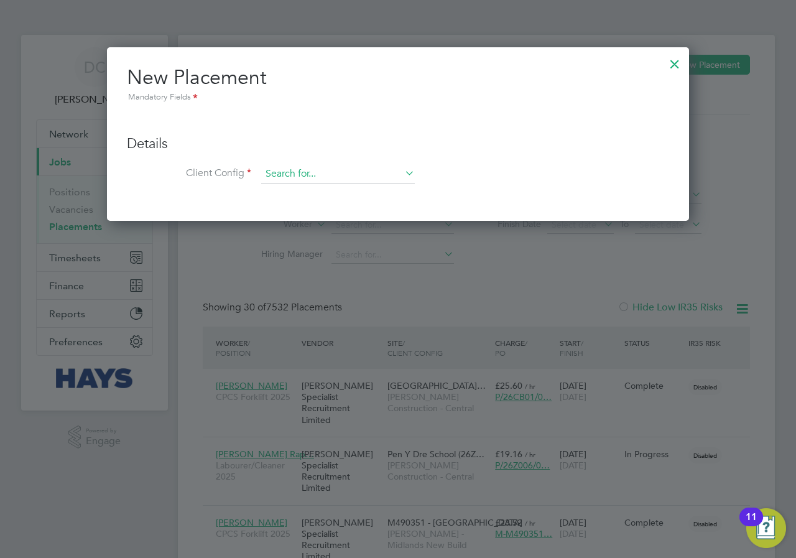
click at [303, 180] on input at bounding box center [338, 174] width 154 height 19
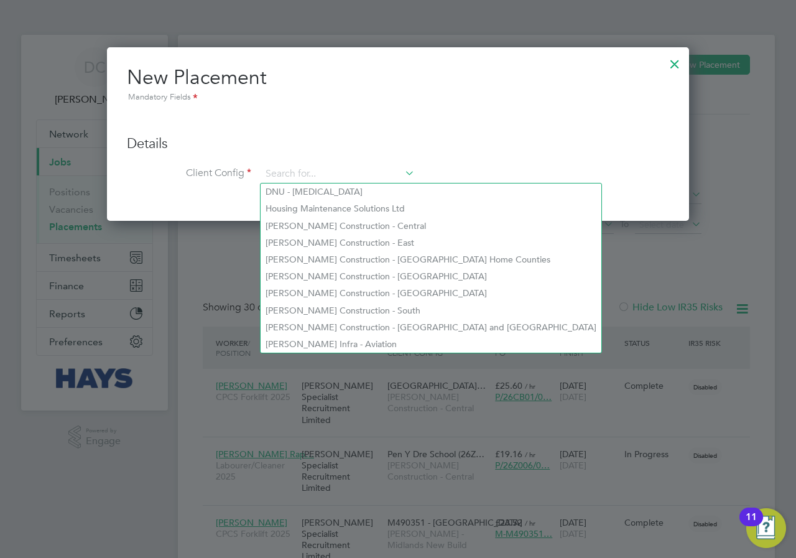
click at [676, 63] on div at bounding box center [674, 61] width 22 height 22
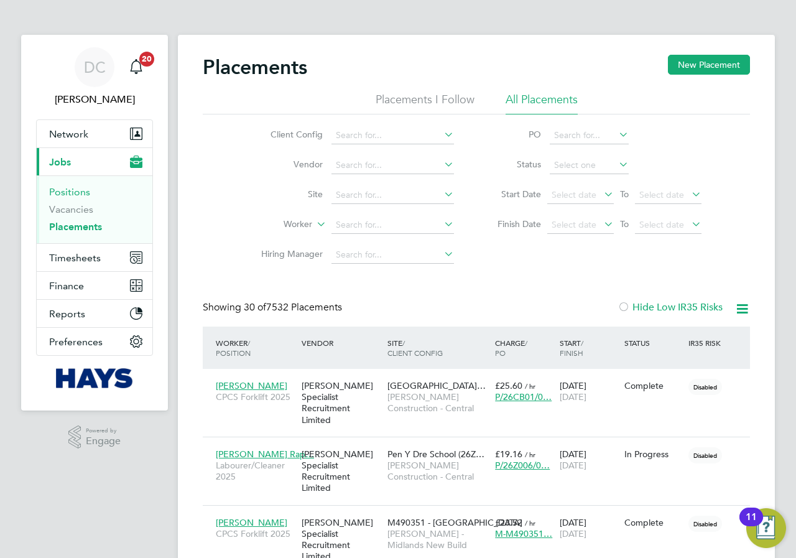
click at [63, 193] on link "Positions" at bounding box center [69, 192] width 41 height 12
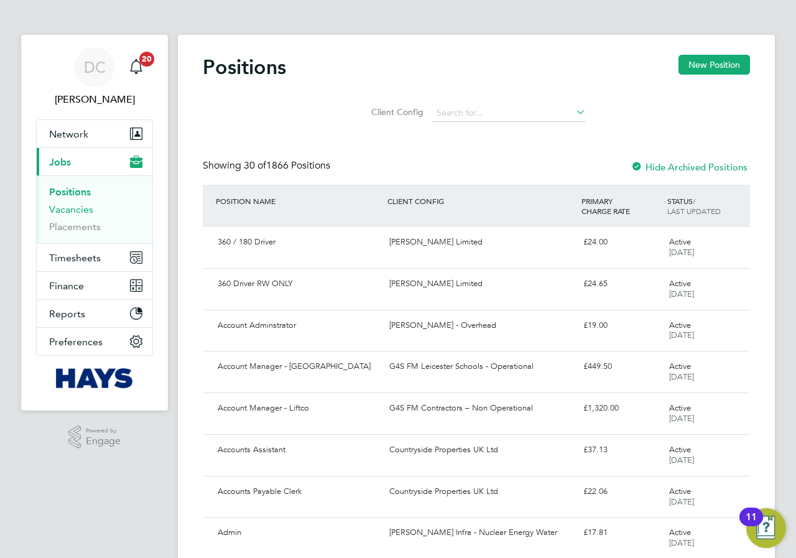
click at [65, 208] on link "Vacancies" at bounding box center [71, 209] width 44 height 12
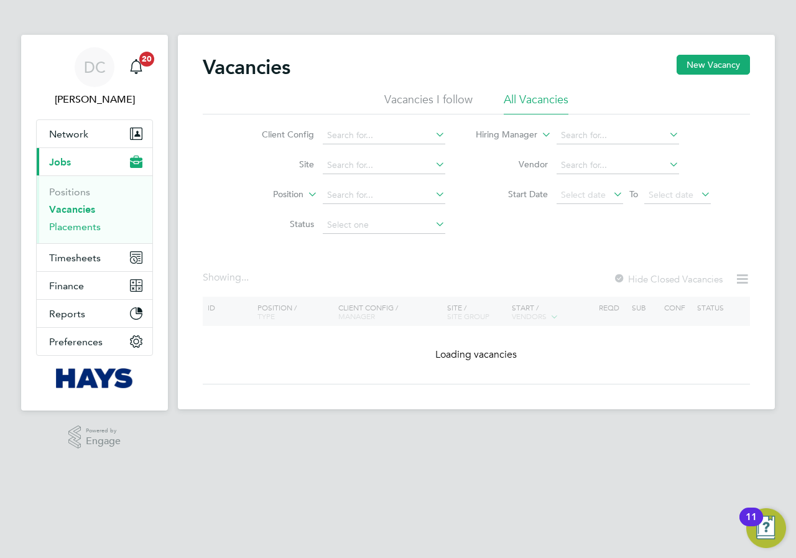
click at [62, 228] on link "Placements" at bounding box center [75, 227] width 52 height 12
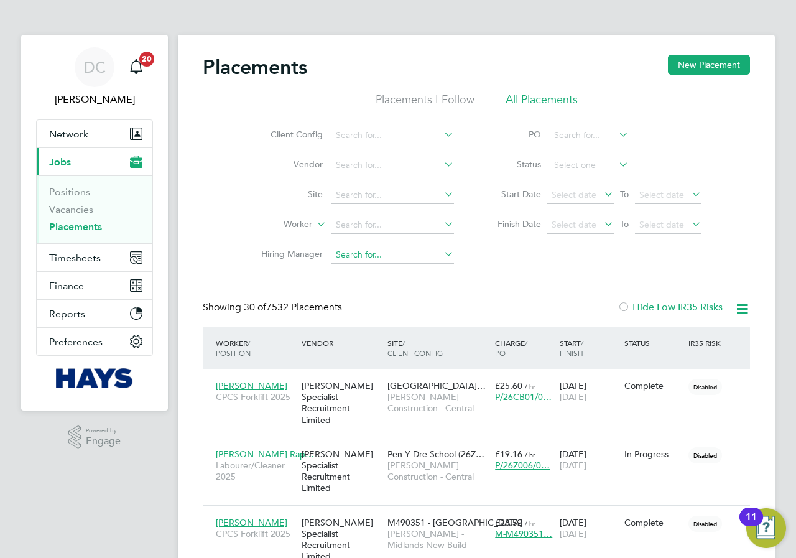
click at [359, 259] on input at bounding box center [392, 254] width 122 height 17
type input "[PERSON_NAME]"
click at [376, 220] on input at bounding box center [392, 224] width 122 height 17
click at [369, 200] on input at bounding box center [392, 195] width 122 height 17
click at [587, 167] on input at bounding box center [589, 165] width 79 height 17
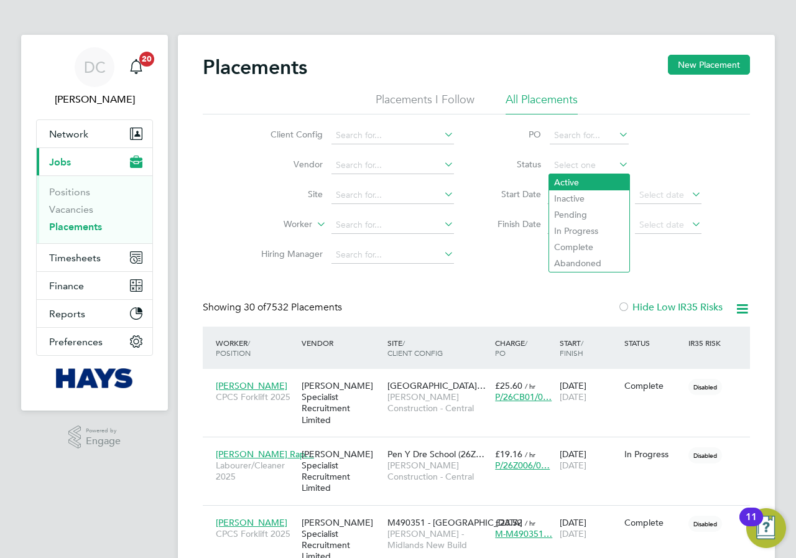
click at [573, 178] on li "Active" at bounding box center [589, 182] width 80 height 16
type input "Active"
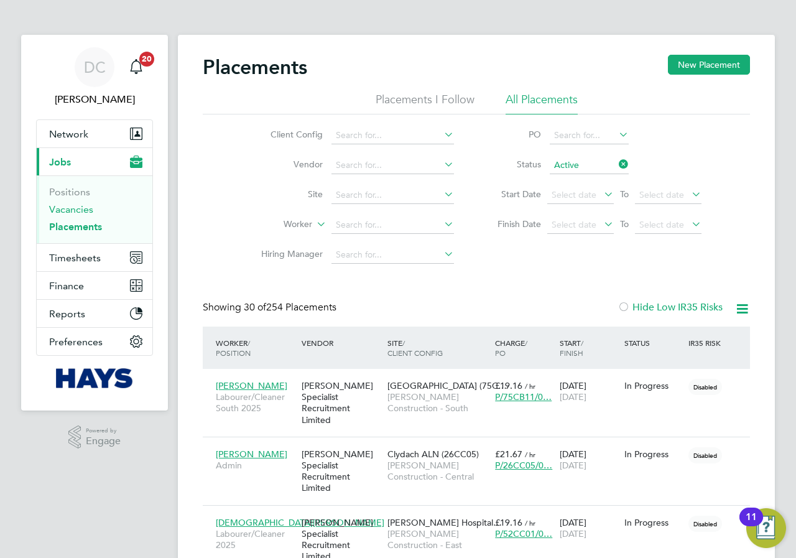
click at [75, 214] on link "Vacancies" at bounding box center [71, 209] width 44 height 12
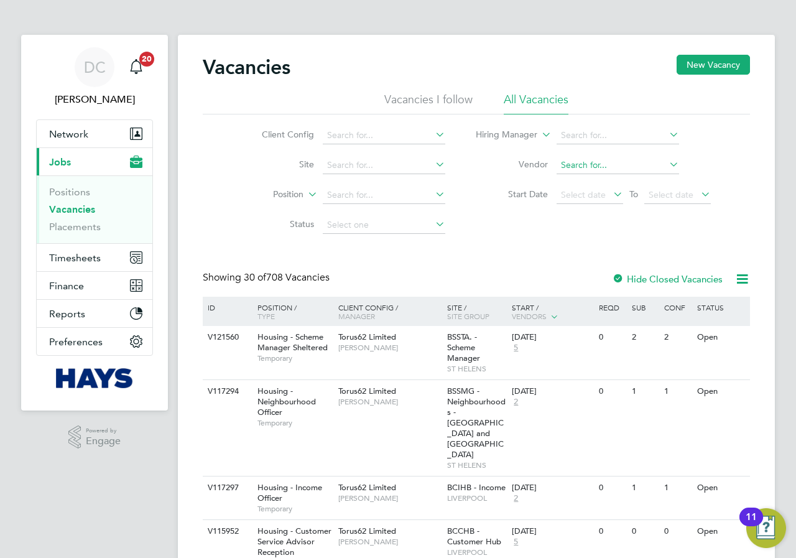
click at [575, 161] on input at bounding box center [618, 165] width 122 height 17
click at [592, 190] on li "No results found" at bounding box center [617, 181] width 124 height 16
click at [588, 193] on span "Select date" at bounding box center [583, 194] width 45 height 11
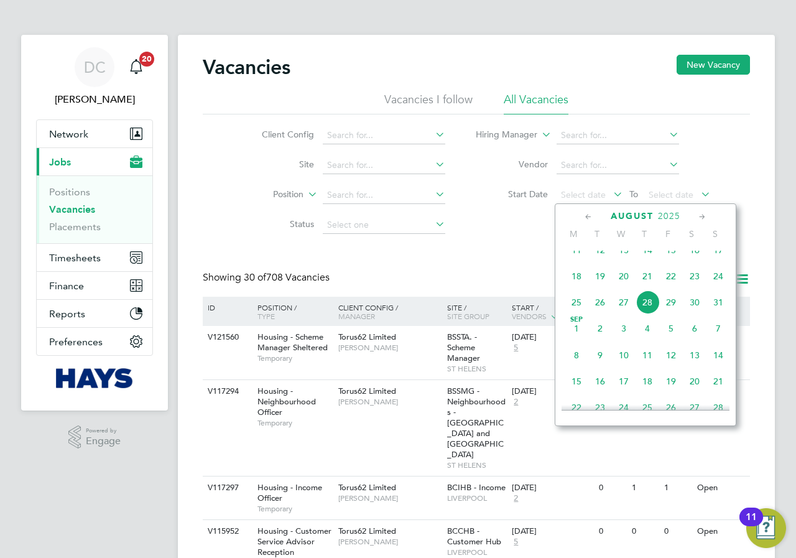
click at [605, 312] on span "26" at bounding box center [600, 302] width 24 height 24
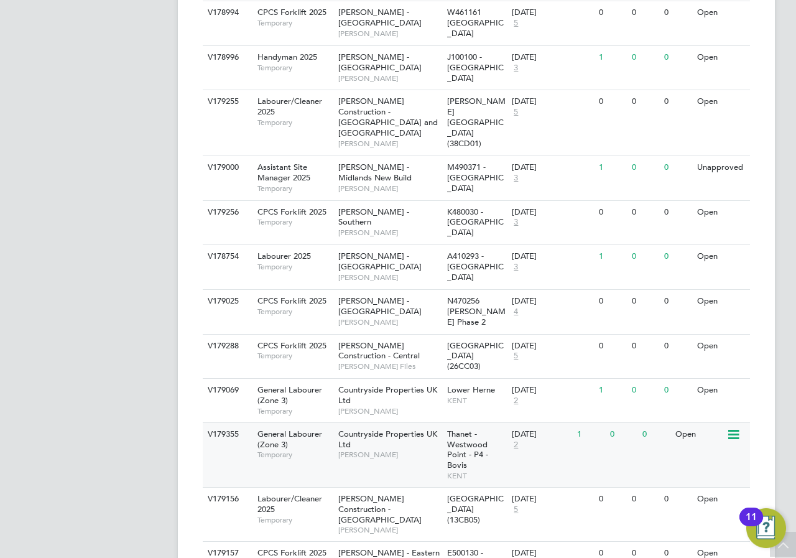
click at [733, 427] on icon at bounding box center [732, 434] width 12 height 15
click at [709, 399] on li "View Details" at bounding box center [704, 401] width 72 height 17
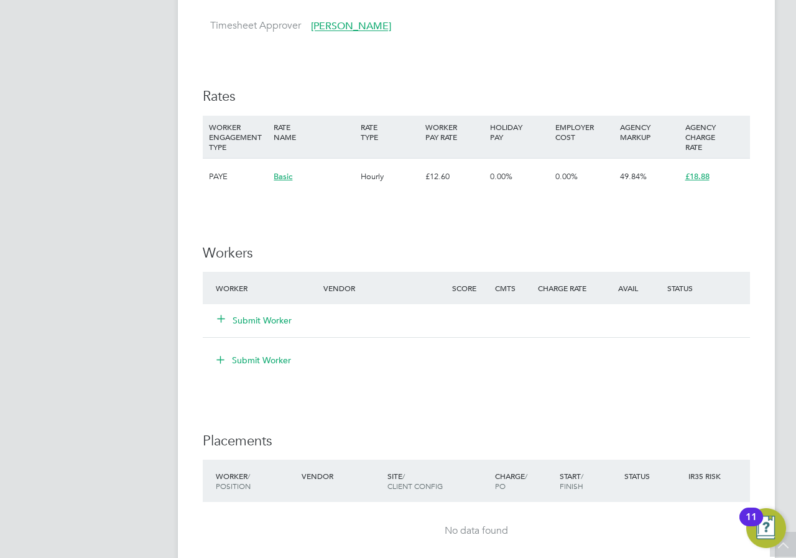
scroll to position [726, 0]
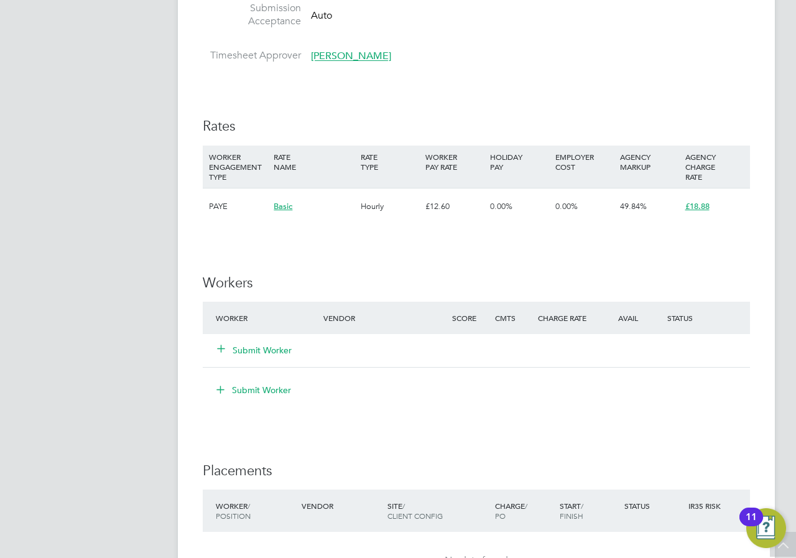
click at [270, 353] on button "Submit Worker" at bounding box center [255, 350] width 75 height 12
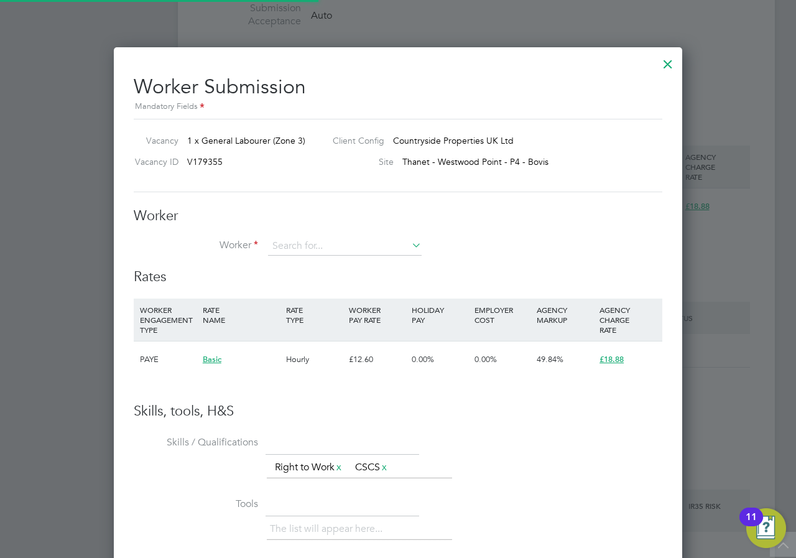
scroll to position [768, 569]
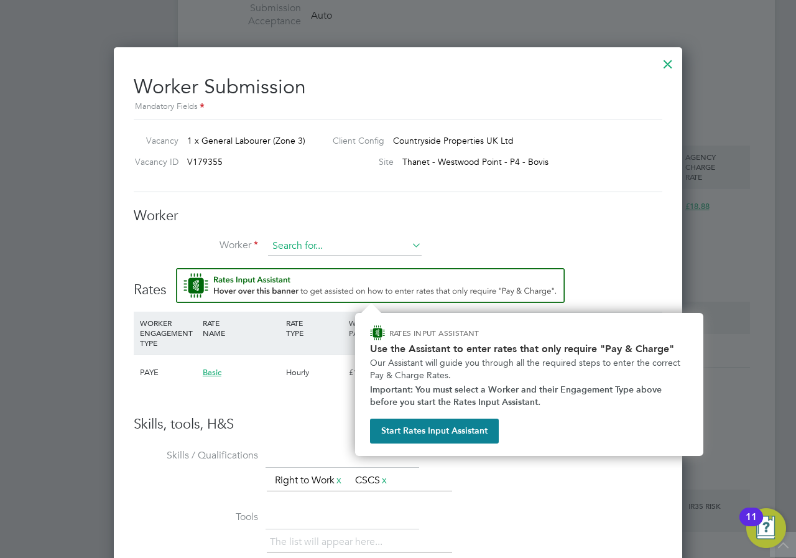
click at [305, 247] on input at bounding box center [345, 246] width 154 height 19
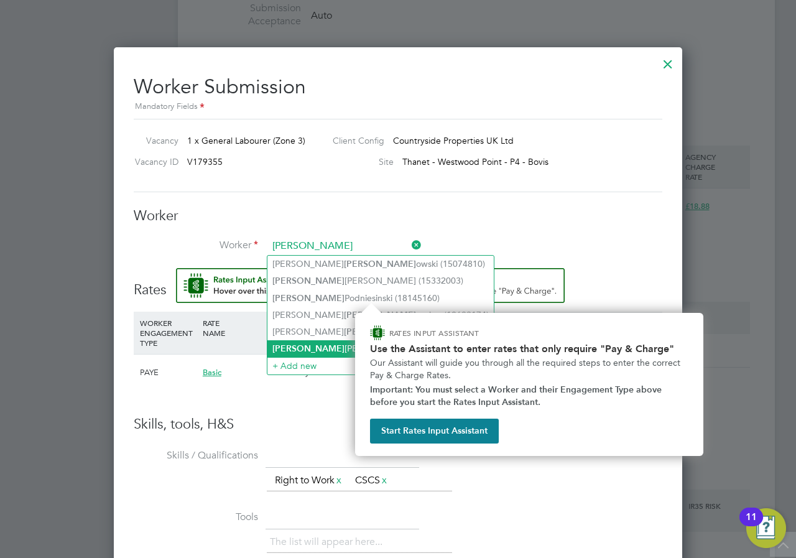
click at [320, 346] on li "Jakub Cichowski (18918479)" at bounding box center [380, 348] width 226 height 17
type input "Jakub Cichowski (18918479)"
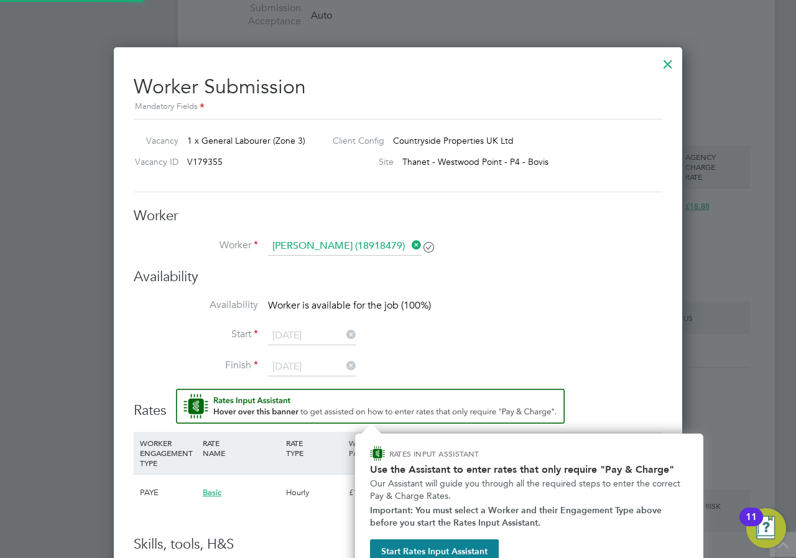
scroll to position [6, 6]
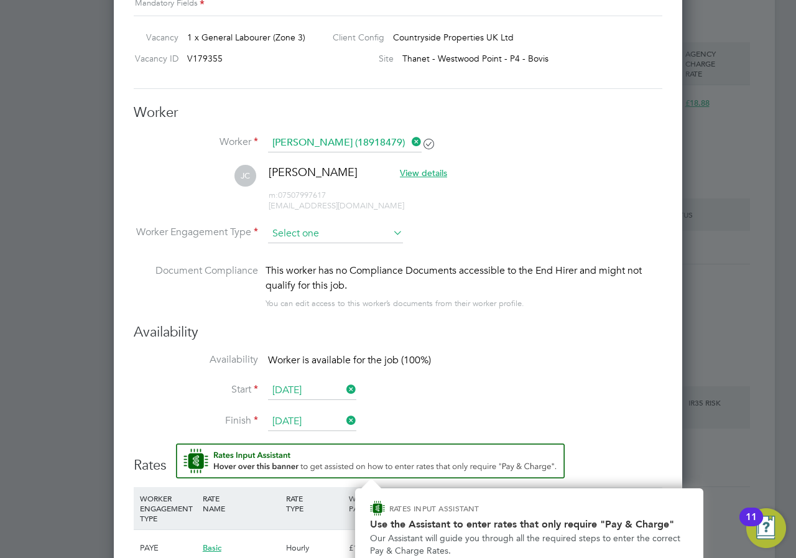
click at [303, 231] on input at bounding box center [335, 233] width 135 height 19
click at [297, 269] on li "PAYE" at bounding box center [335, 267] width 136 height 16
type input "PAYE"
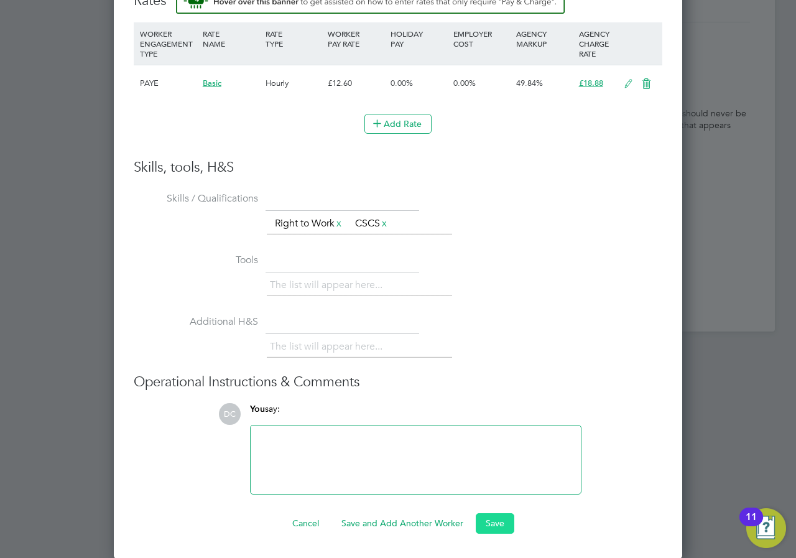
click at [495, 523] on button "Save" at bounding box center [495, 523] width 39 height 20
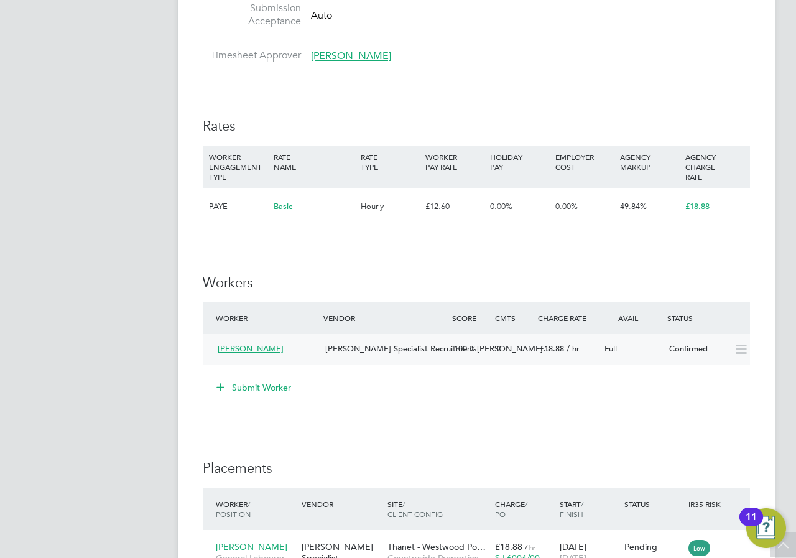
click at [744, 351] on icon at bounding box center [741, 349] width 16 height 10
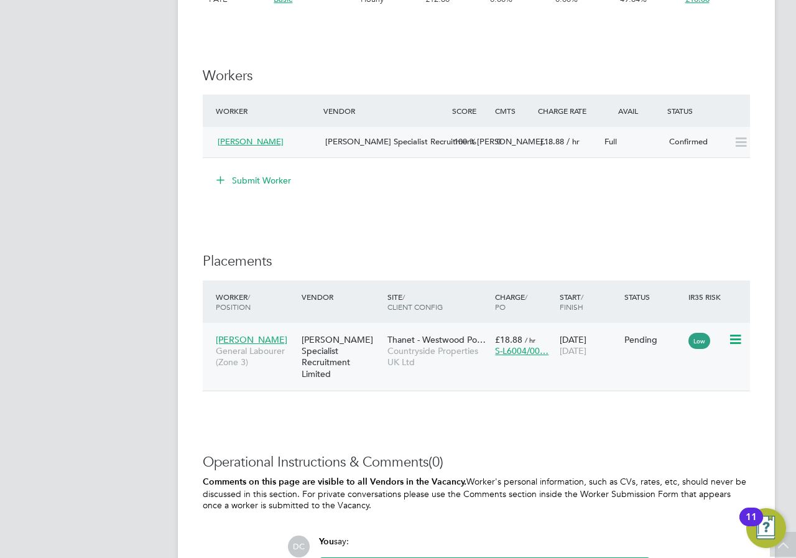
click at [741, 340] on icon at bounding box center [734, 339] width 12 height 15
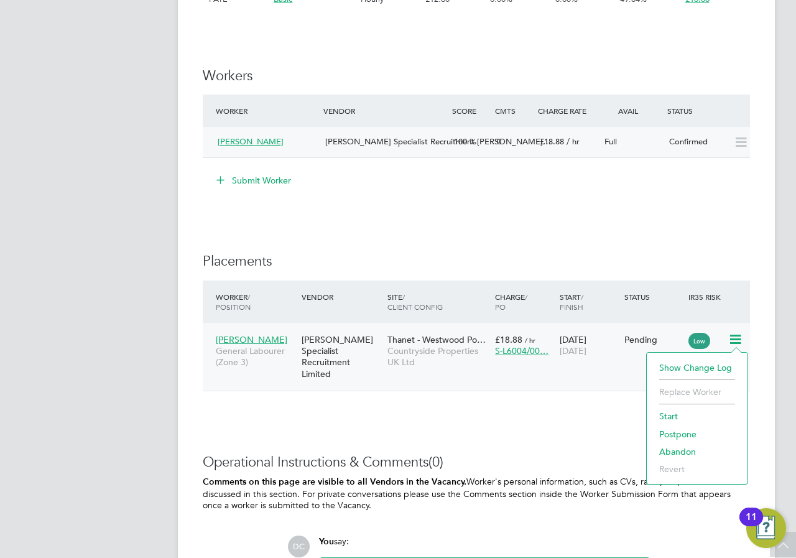
click at [675, 411] on li "Start" at bounding box center [697, 415] width 88 height 17
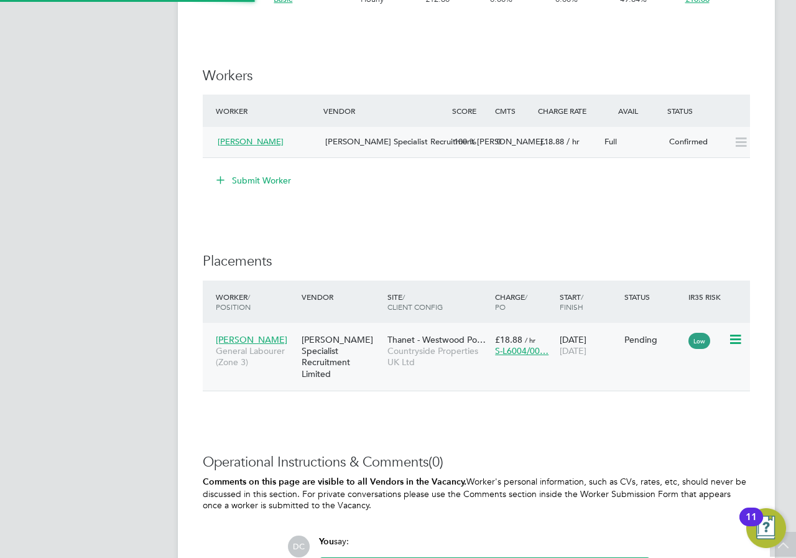
type input "[PERSON_NAME]"
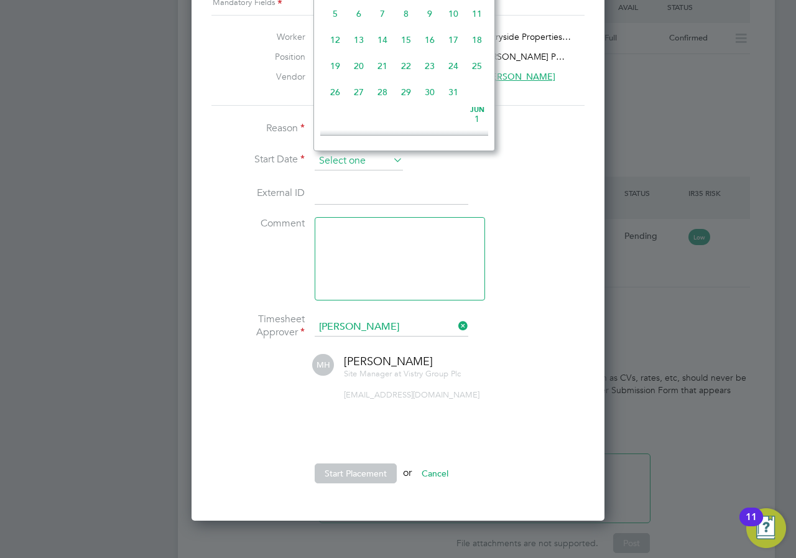
click at [335, 153] on input at bounding box center [359, 161] width 88 height 19
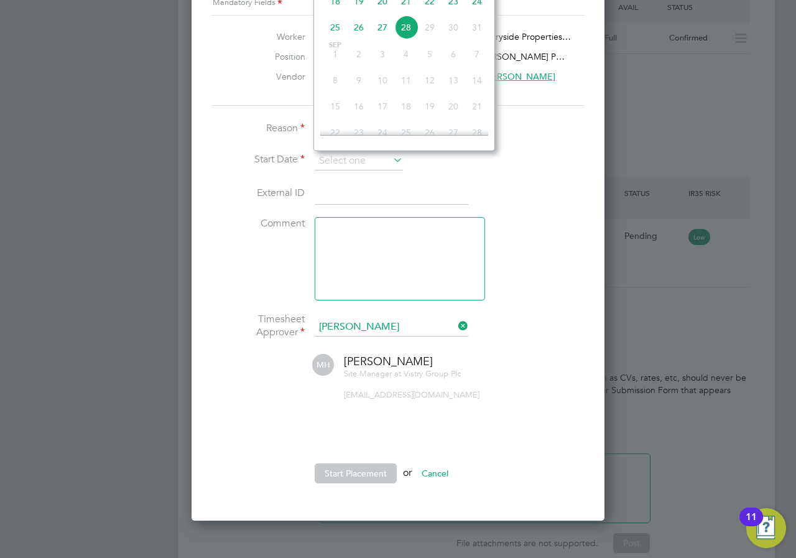
click at [358, 39] on span "26" at bounding box center [359, 28] width 24 height 24
type input "[DATE]"
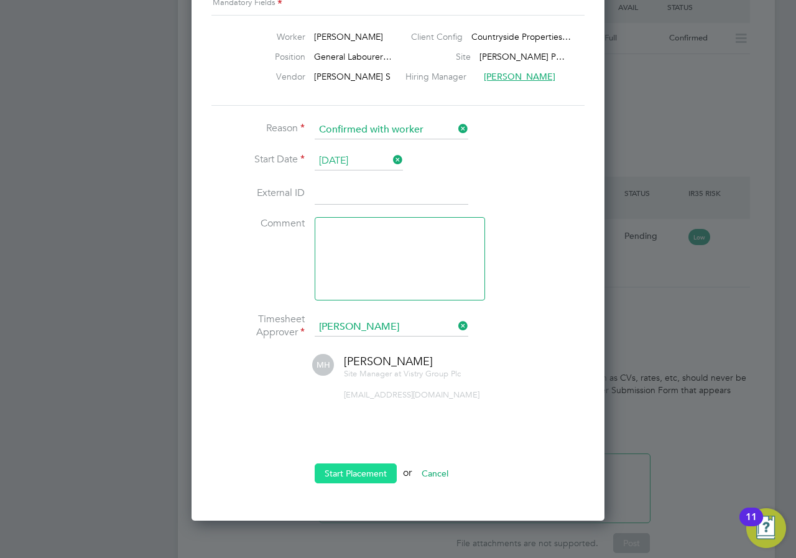
click at [366, 474] on button "Start Placement" at bounding box center [356, 473] width 82 height 20
